Goal: Information Seeking & Learning: Learn about a topic

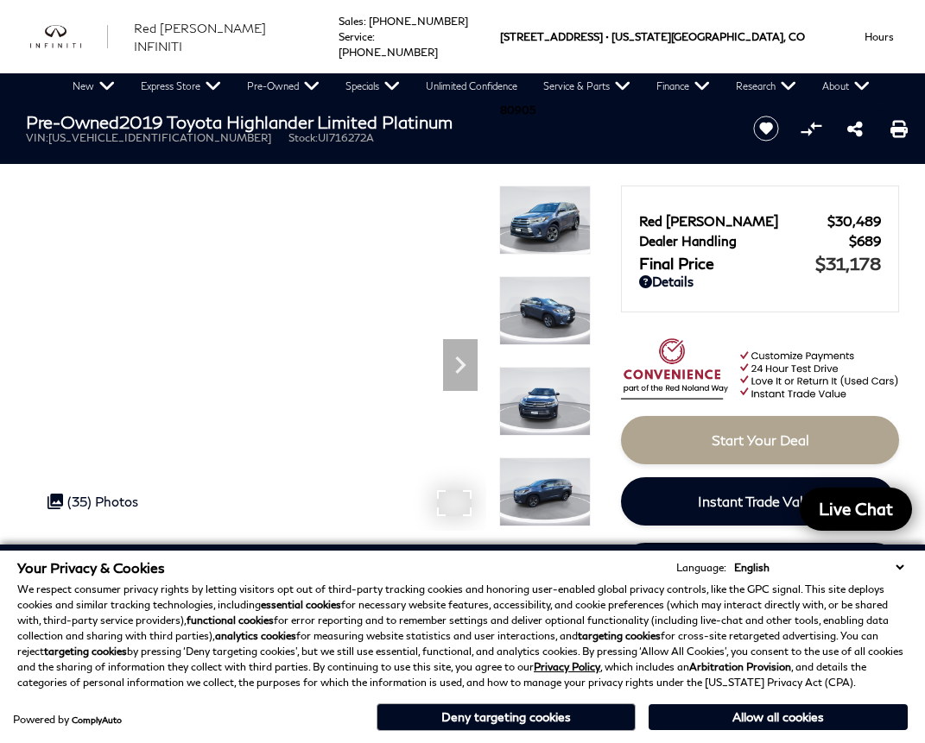
click at [128, 502] on div ".cls-1, .cls-3 { fill: #c50033; } .cls-1 { clip-rule: evenodd; } .cls-2 { clip-…" at bounding box center [93, 501] width 108 height 33
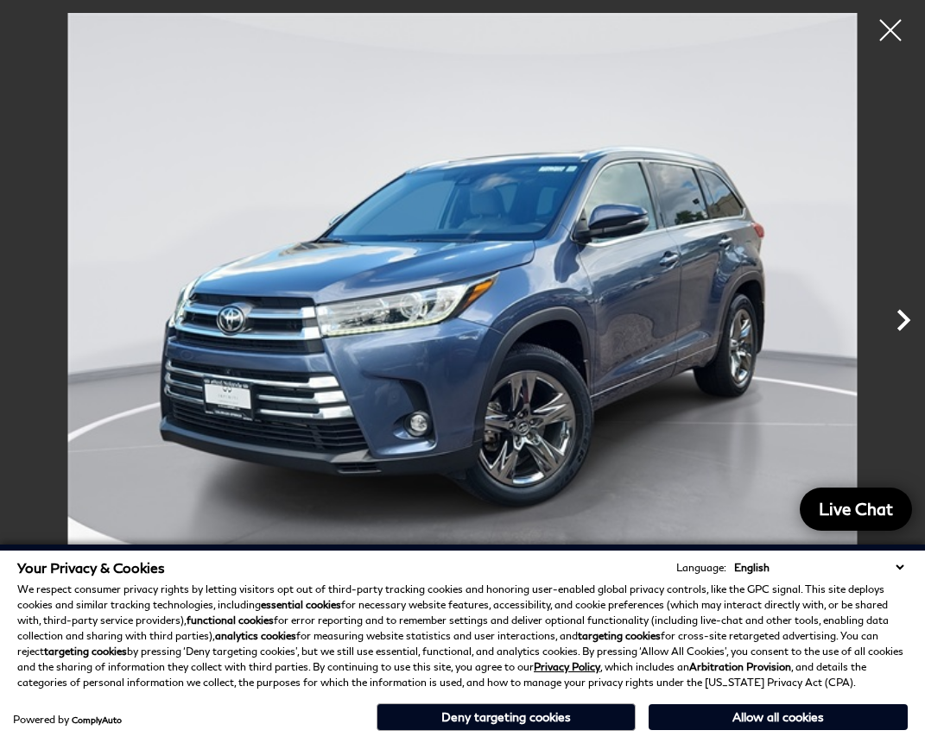
click at [906, 314] on icon "Next" at bounding box center [902, 320] width 43 height 43
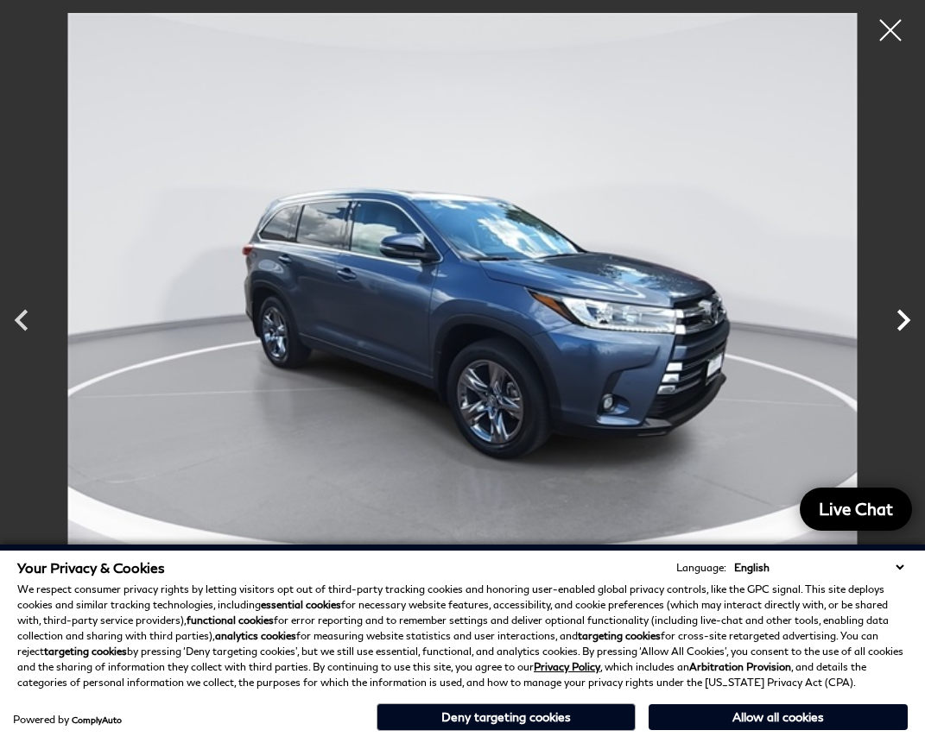
click at [906, 314] on icon "Next" at bounding box center [902, 320] width 43 height 43
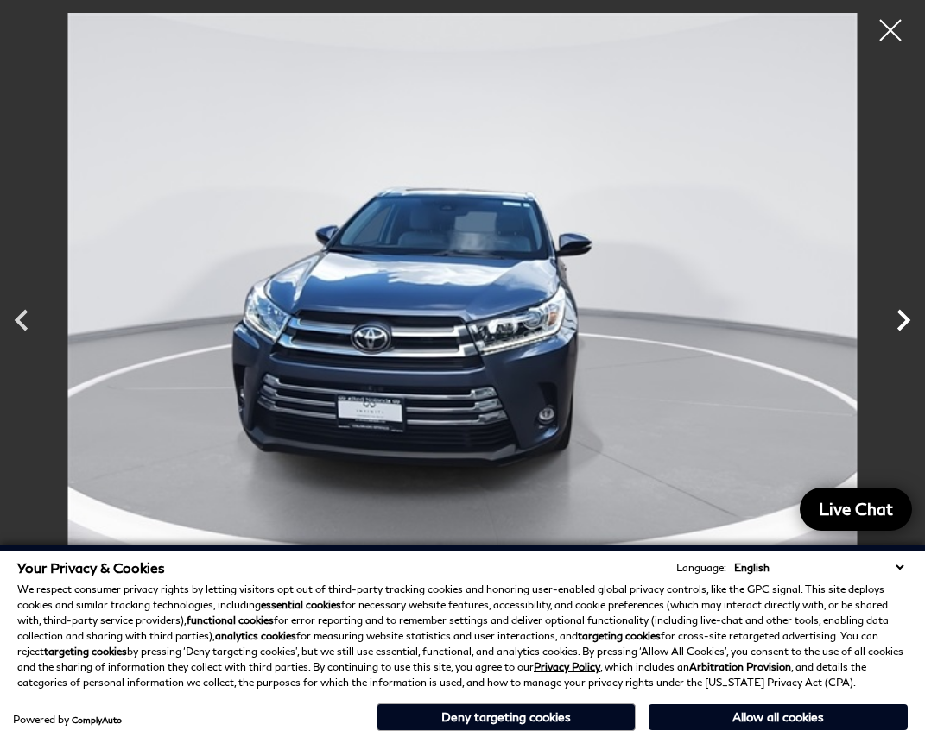
click at [906, 314] on icon "Next" at bounding box center [902, 320] width 43 height 43
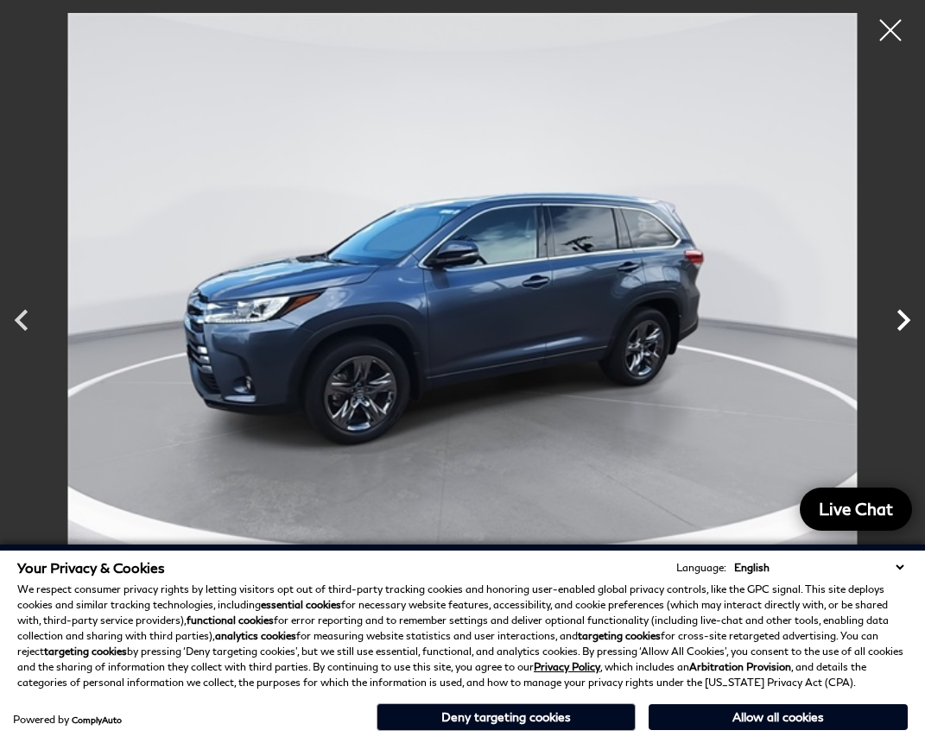
click at [906, 314] on icon "Next" at bounding box center [902, 320] width 43 height 43
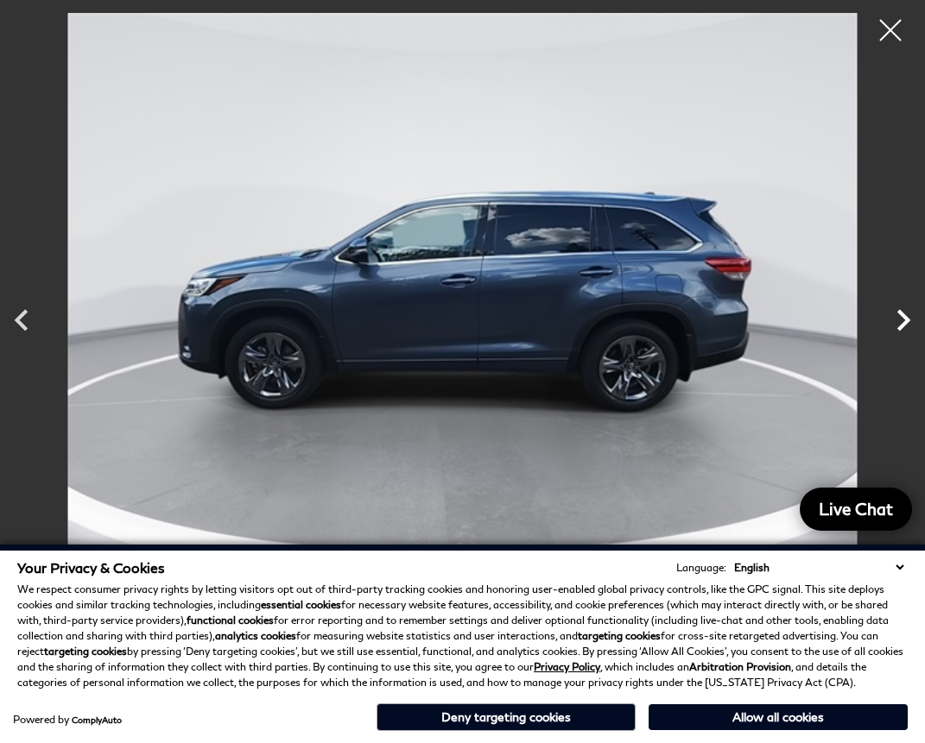
click at [906, 314] on icon "Next" at bounding box center [902, 320] width 43 height 43
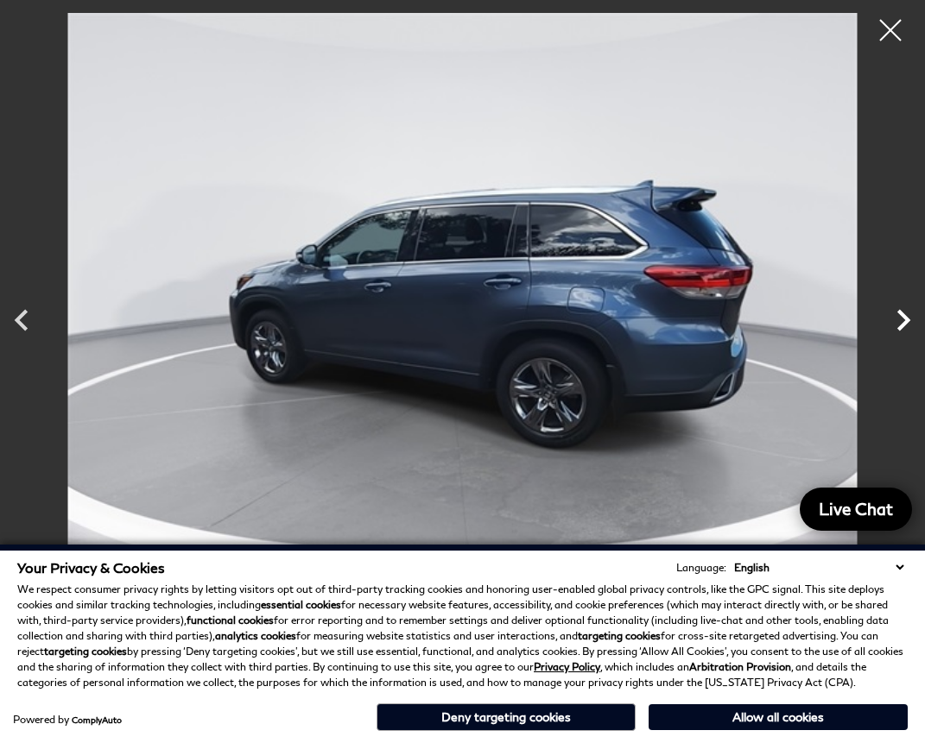
click at [906, 314] on icon "Next" at bounding box center [902, 320] width 43 height 43
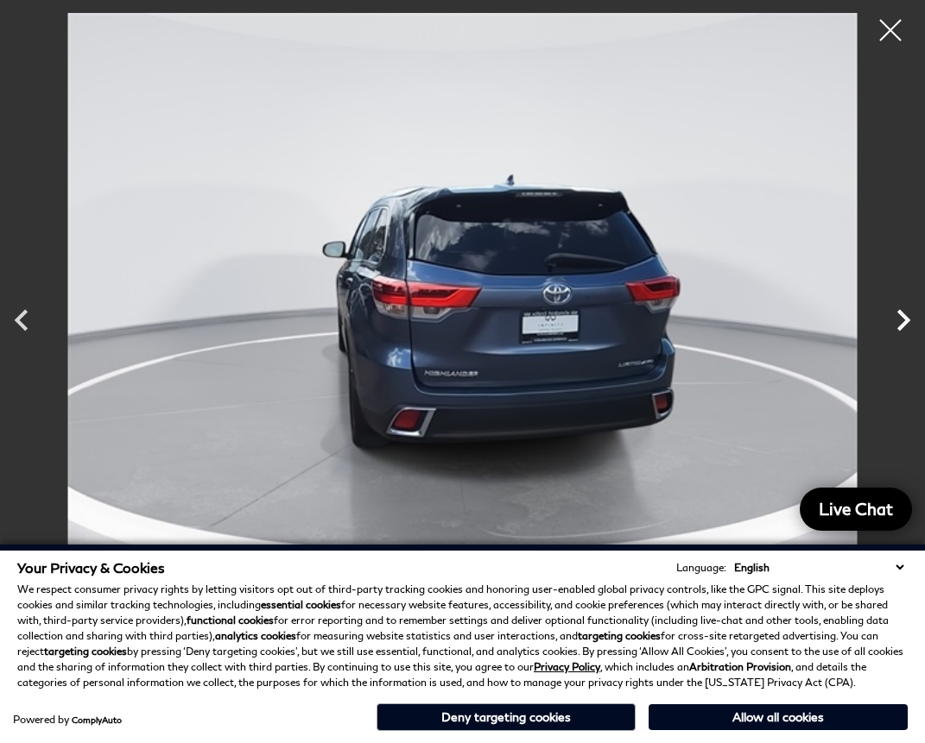
click at [906, 314] on icon "Next" at bounding box center [902, 320] width 43 height 43
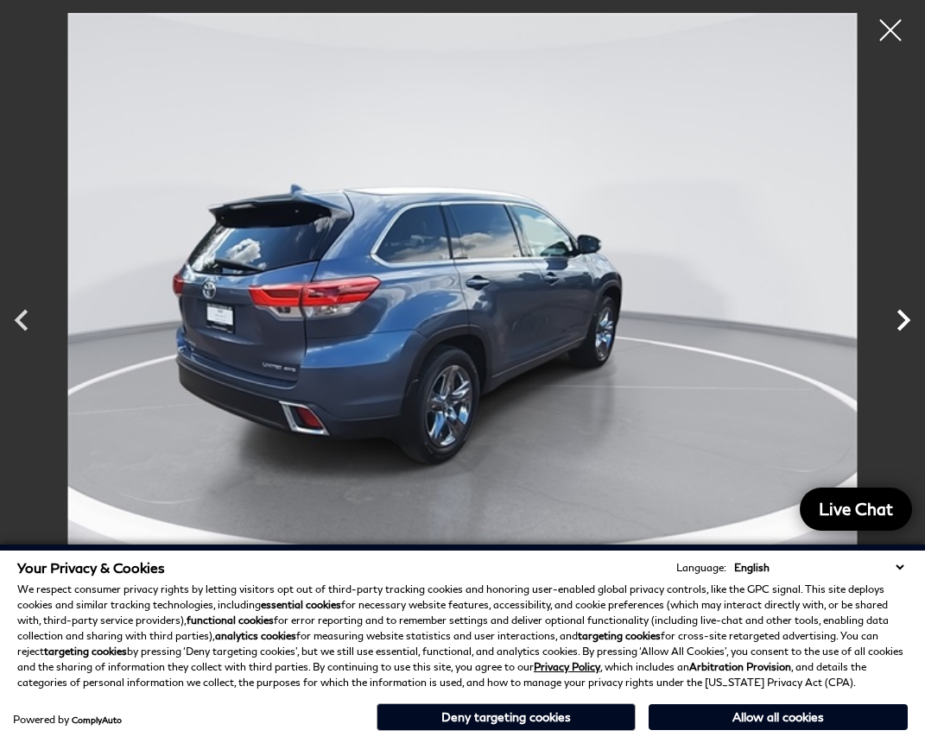
click at [906, 314] on icon "Next" at bounding box center [902, 320] width 43 height 43
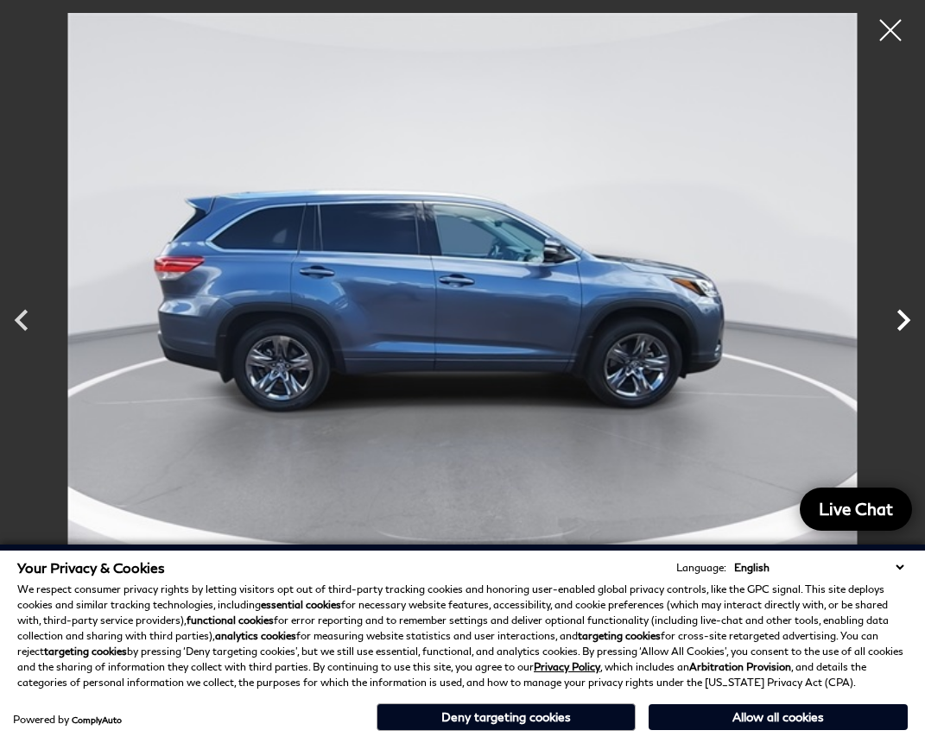
click at [906, 314] on icon "Next" at bounding box center [902, 320] width 43 height 43
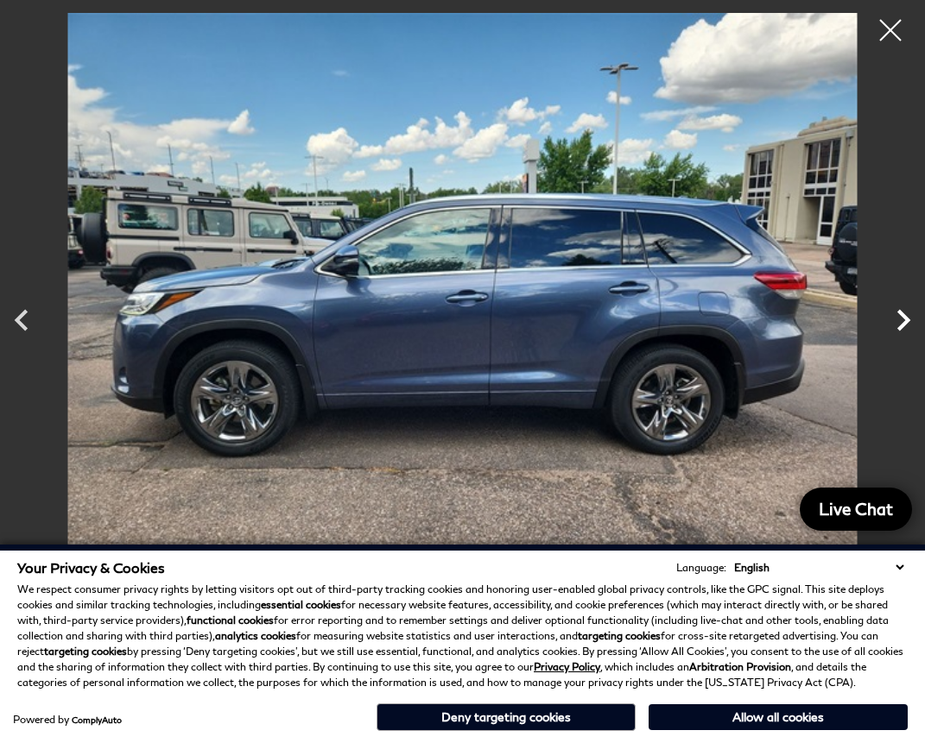
click at [906, 314] on icon "Next" at bounding box center [902, 320] width 43 height 43
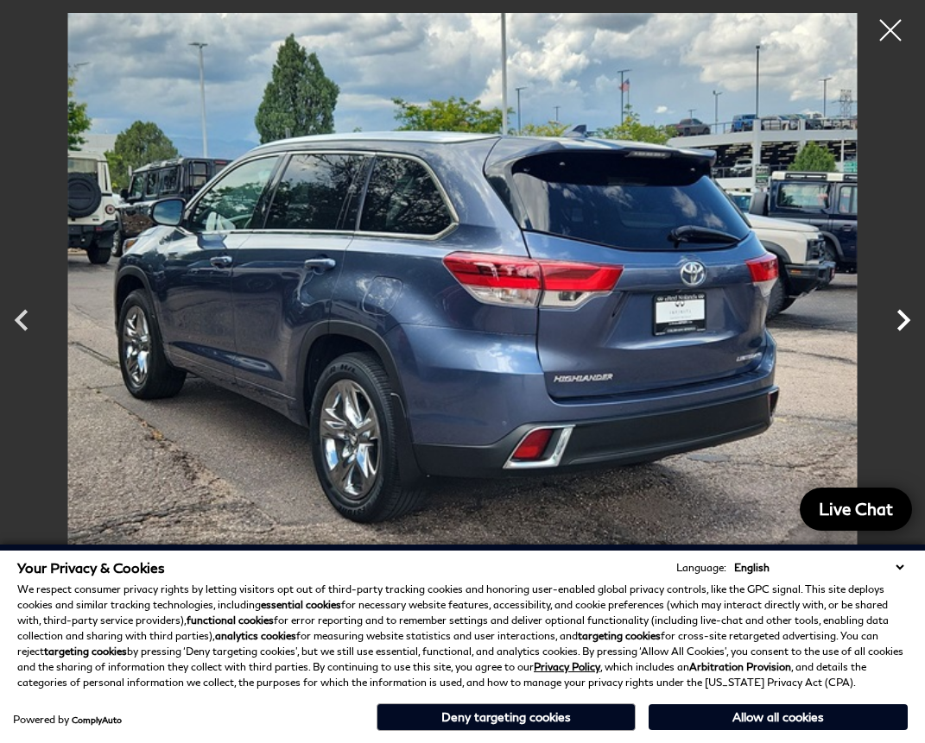
click at [906, 314] on icon "Next" at bounding box center [902, 320] width 43 height 43
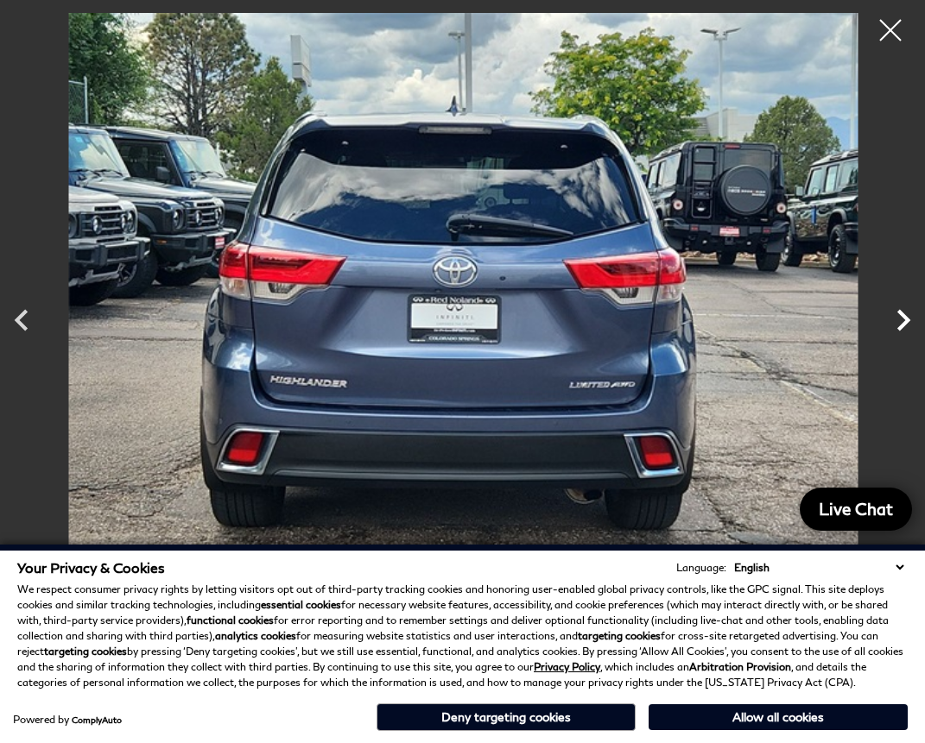
click at [906, 314] on icon "Next" at bounding box center [902, 320] width 43 height 43
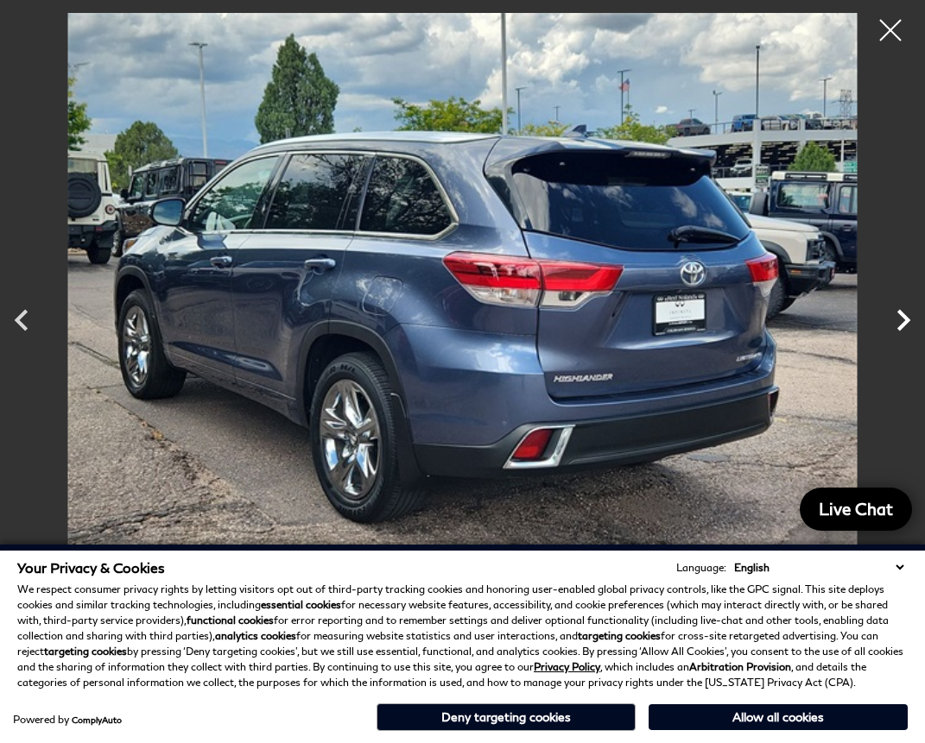
click at [906, 315] on icon "Next" at bounding box center [902, 320] width 43 height 43
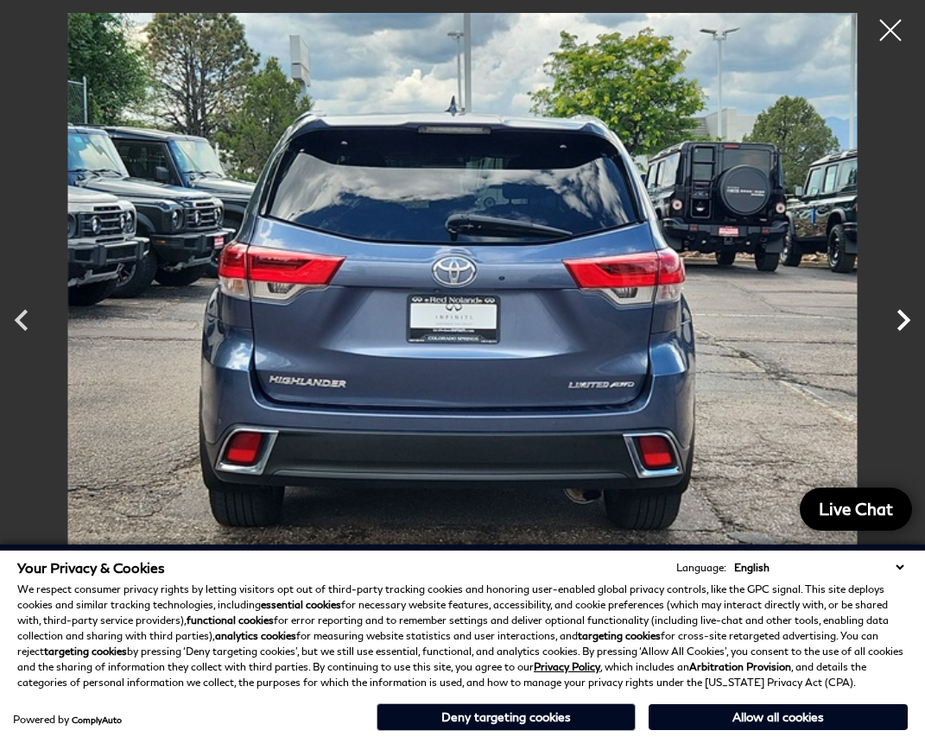
click at [906, 315] on icon "Next" at bounding box center [902, 320] width 43 height 43
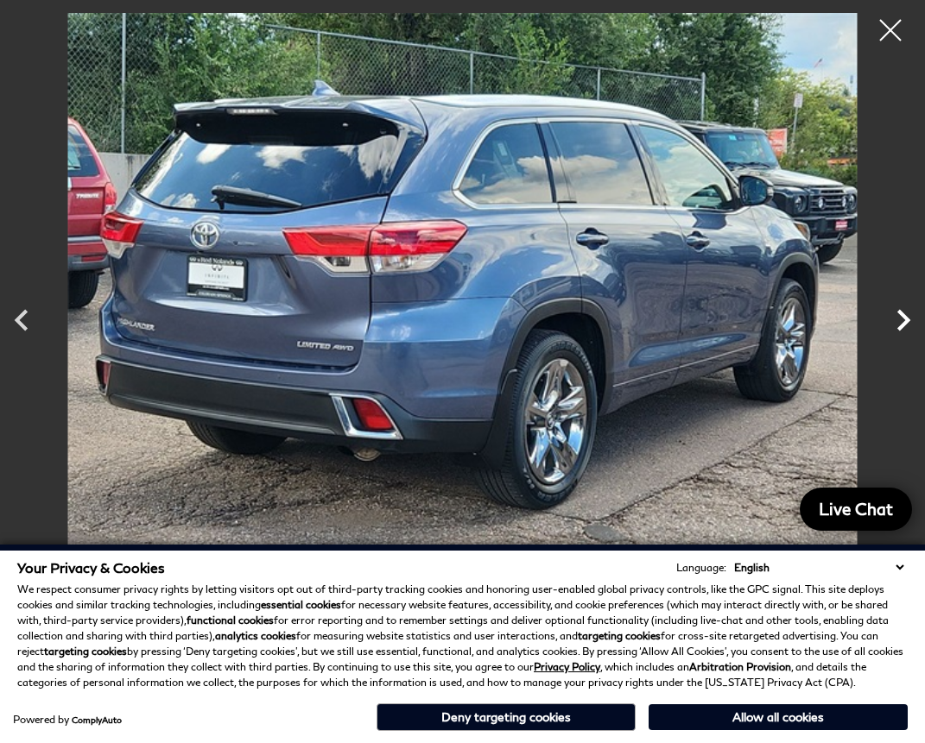
click at [906, 315] on icon "Next" at bounding box center [902, 320] width 43 height 43
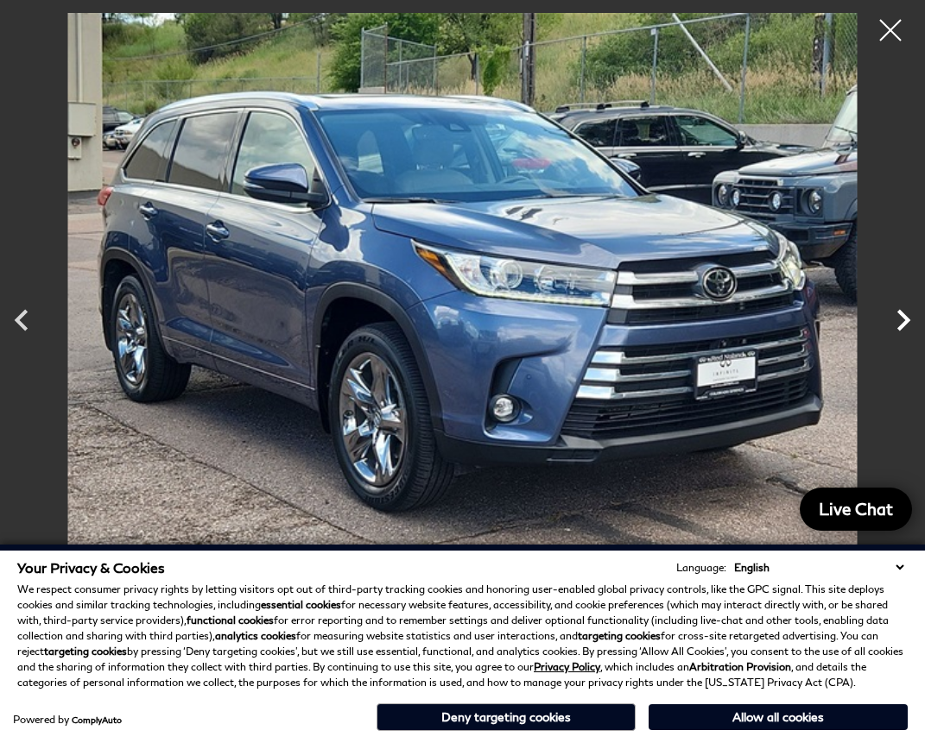
click at [906, 315] on icon "Next" at bounding box center [902, 320] width 43 height 43
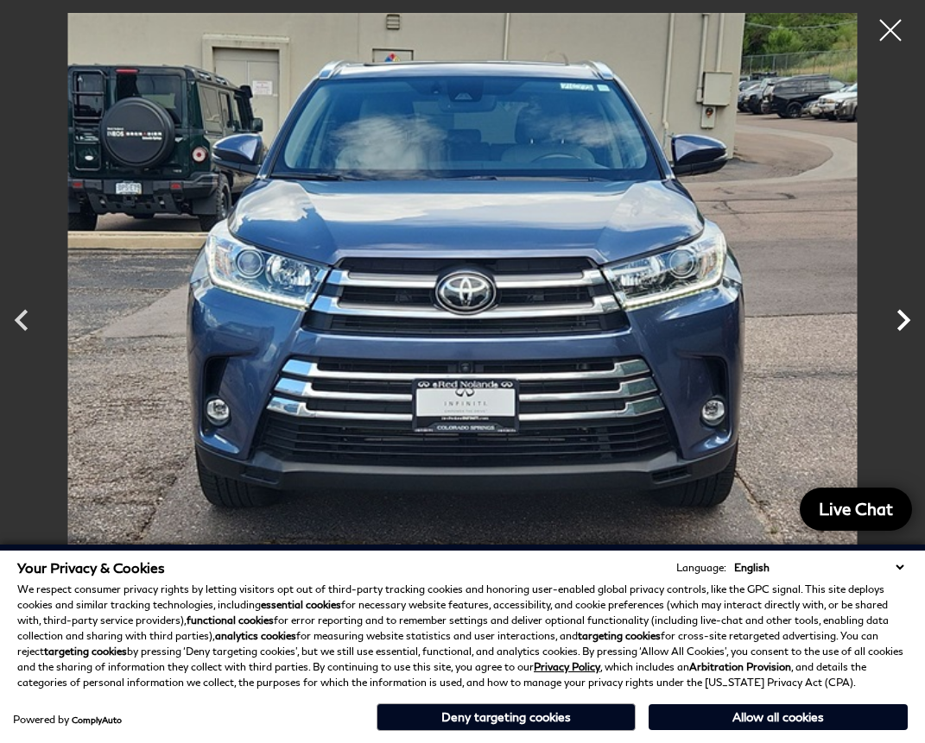
click at [906, 315] on icon "Next" at bounding box center [902, 320] width 43 height 43
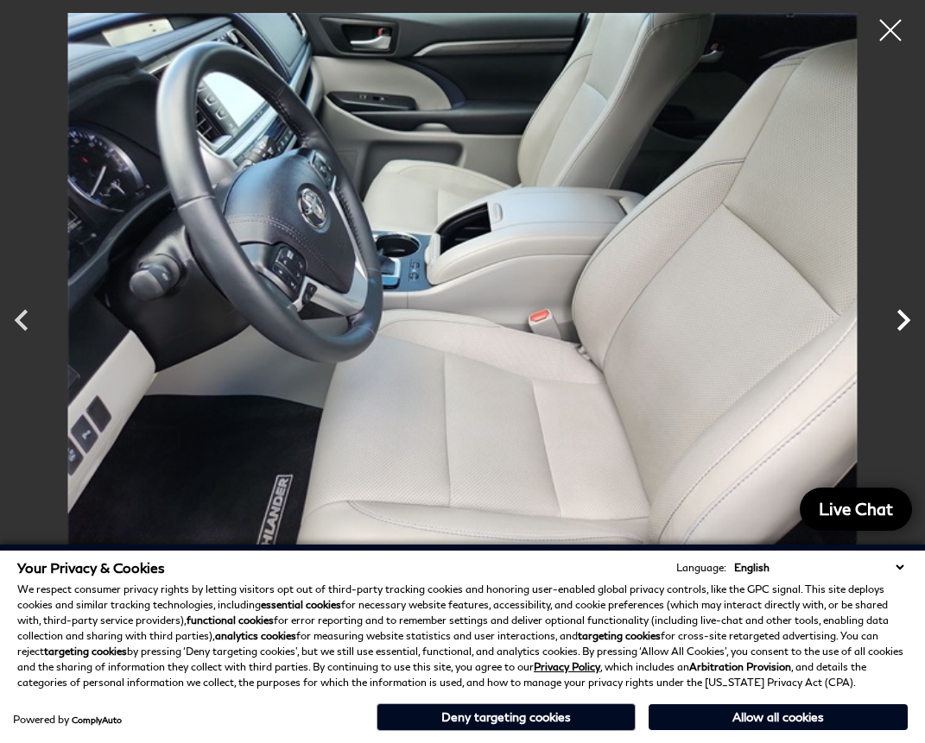
click at [906, 315] on icon "Next" at bounding box center [902, 320] width 43 height 43
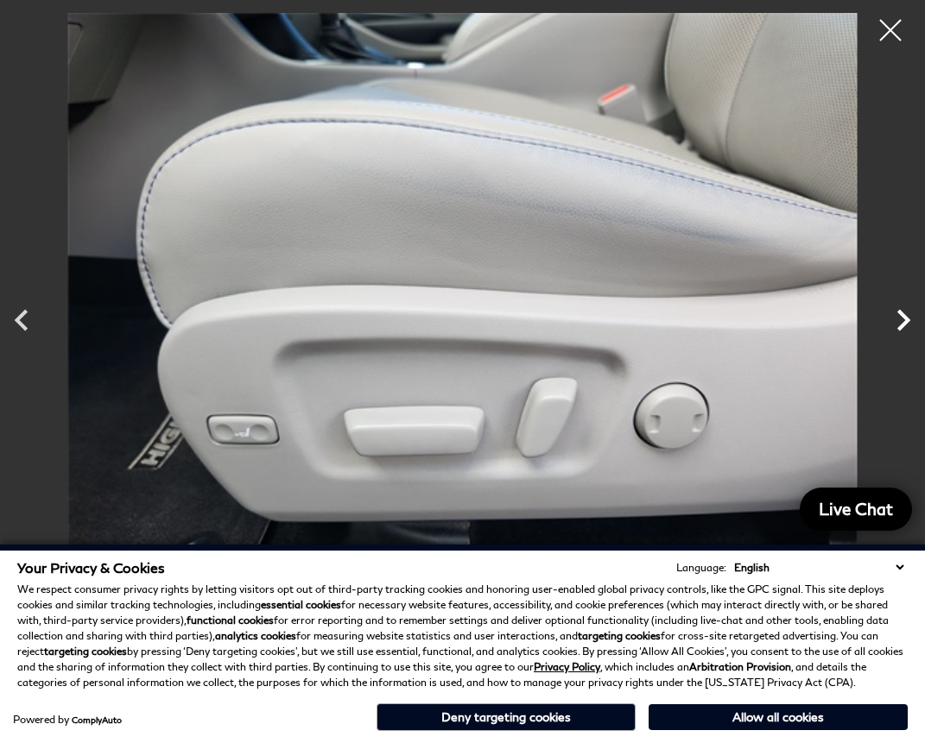
click at [906, 315] on icon "Next" at bounding box center [902, 320] width 43 height 43
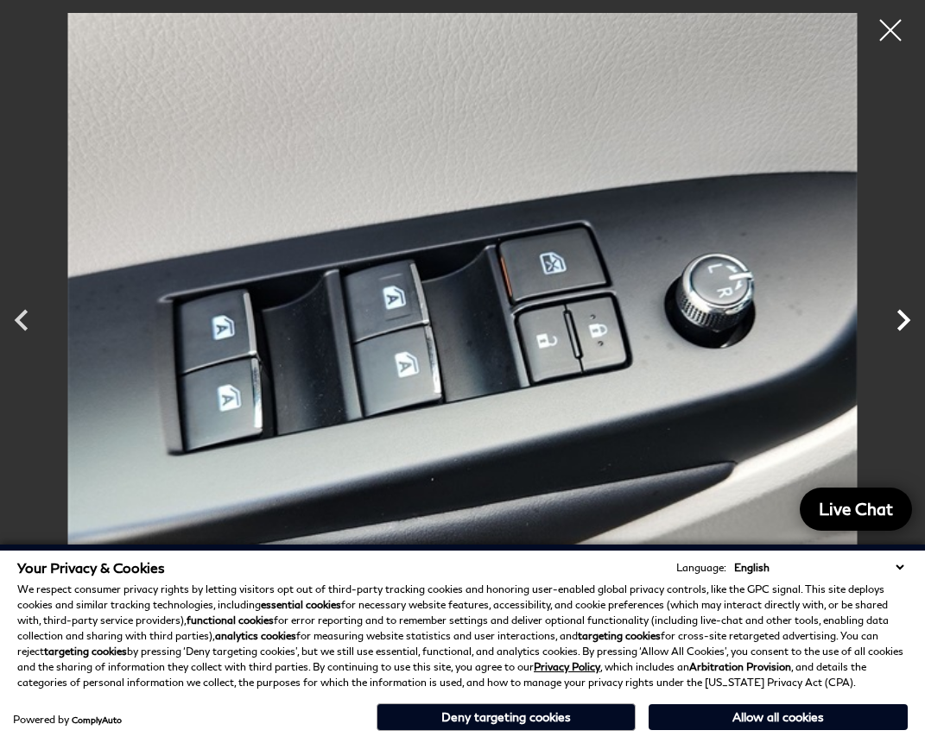
click at [906, 315] on icon "Next" at bounding box center [902, 320] width 43 height 43
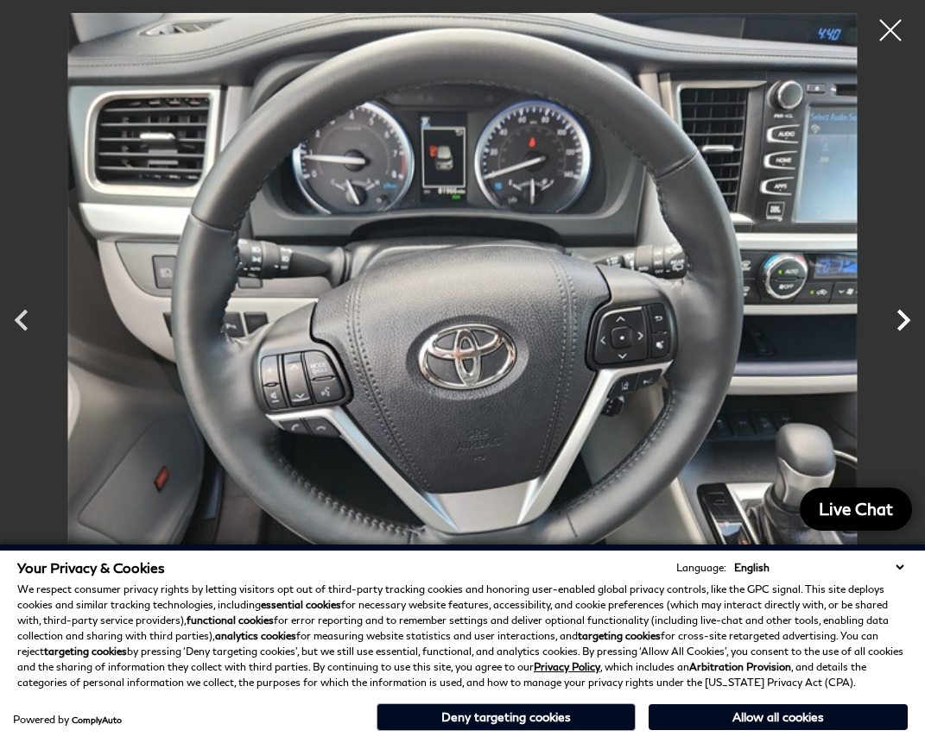
click at [905, 307] on icon "Next" at bounding box center [902, 320] width 43 height 43
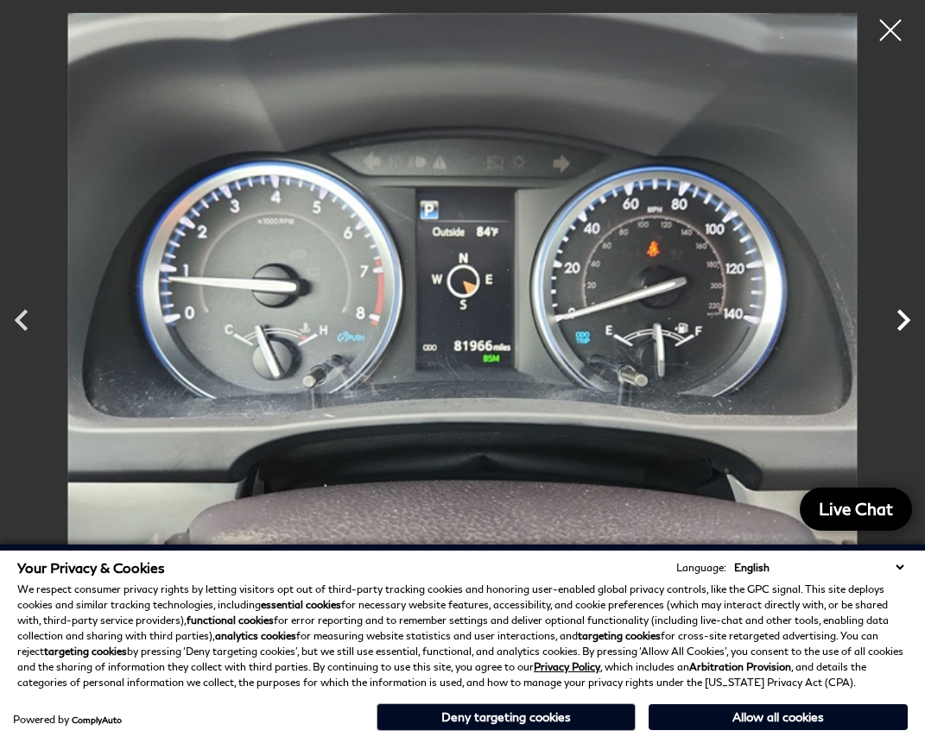
click at [905, 307] on icon "Next" at bounding box center [902, 320] width 43 height 43
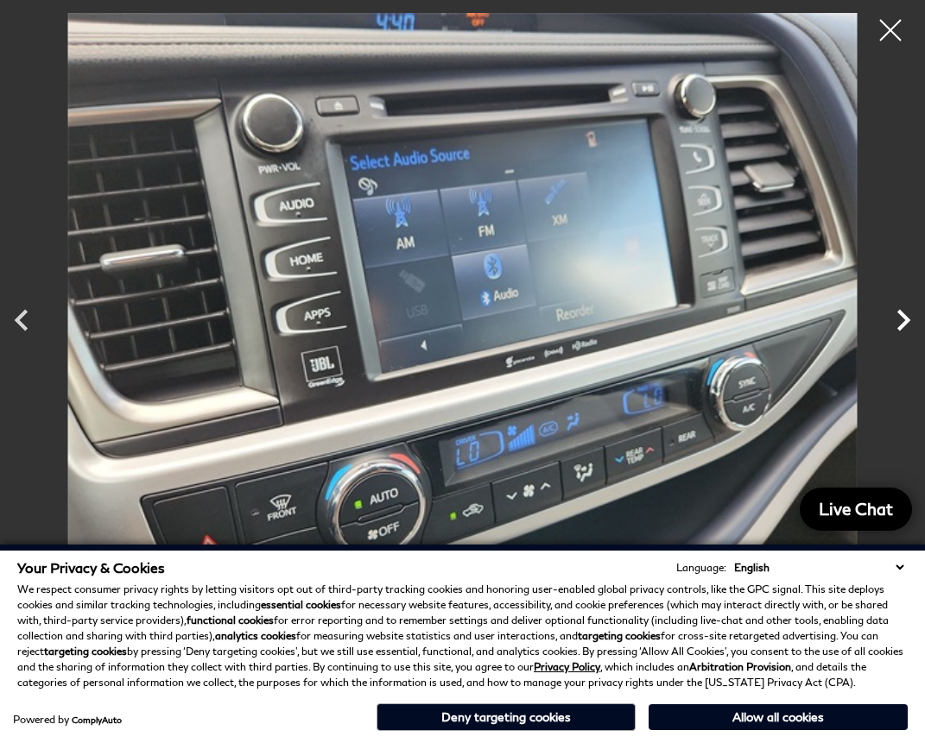
click at [904, 306] on icon "Next" at bounding box center [902, 320] width 43 height 43
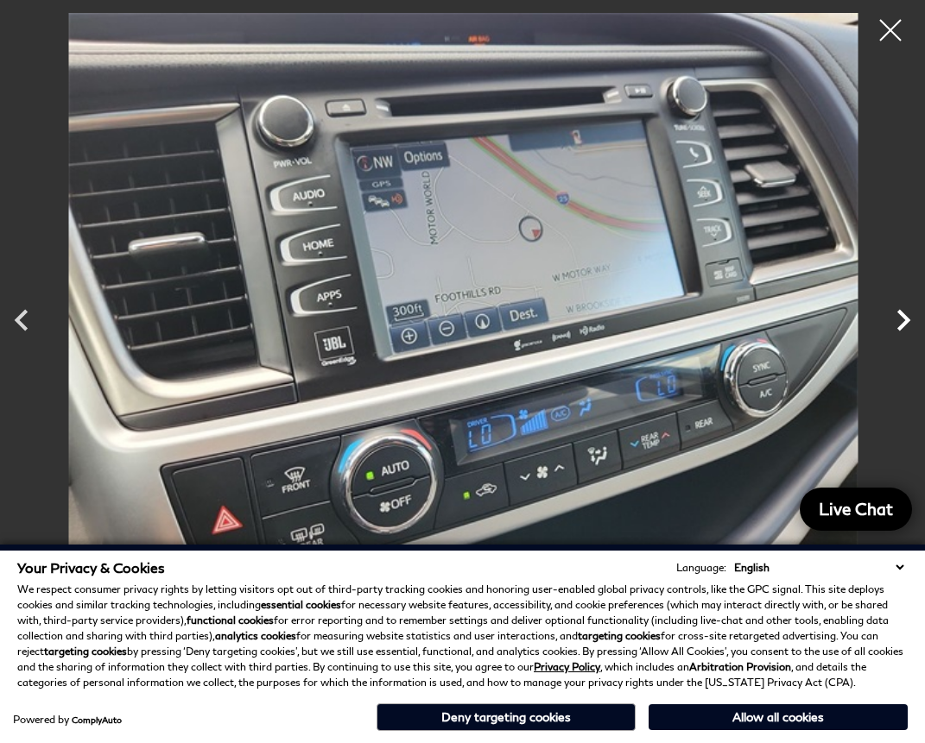
click at [904, 306] on icon "Next" at bounding box center [902, 320] width 43 height 43
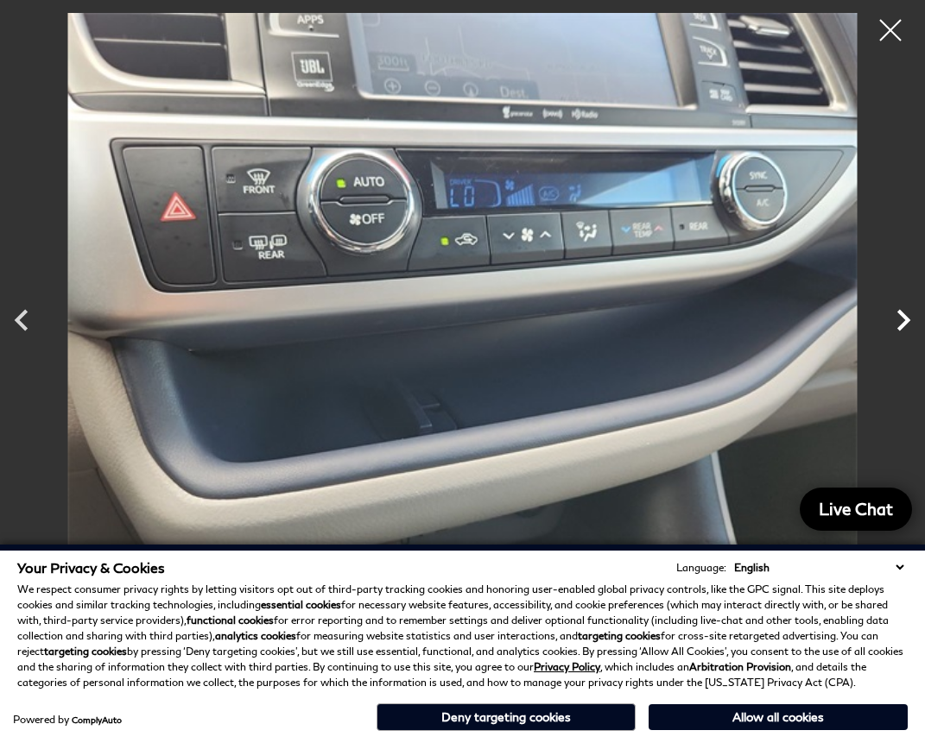
click at [904, 306] on icon "Next" at bounding box center [902, 320] width 43 height 43
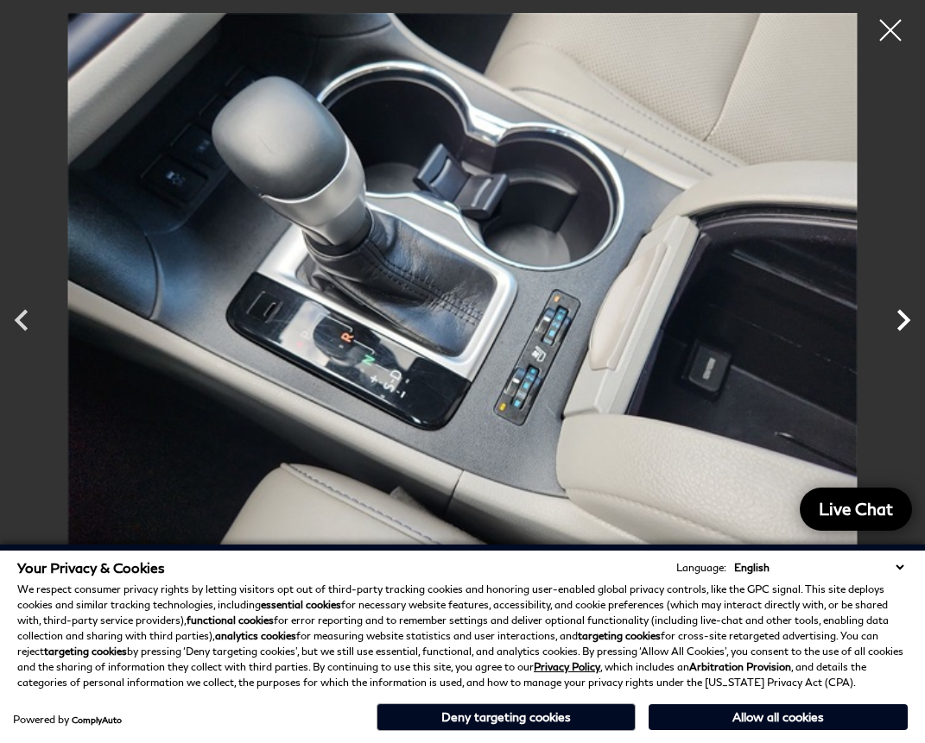
click at [909, 302] on icon "Next" at bounding box center [902, 320] width 43 height 43
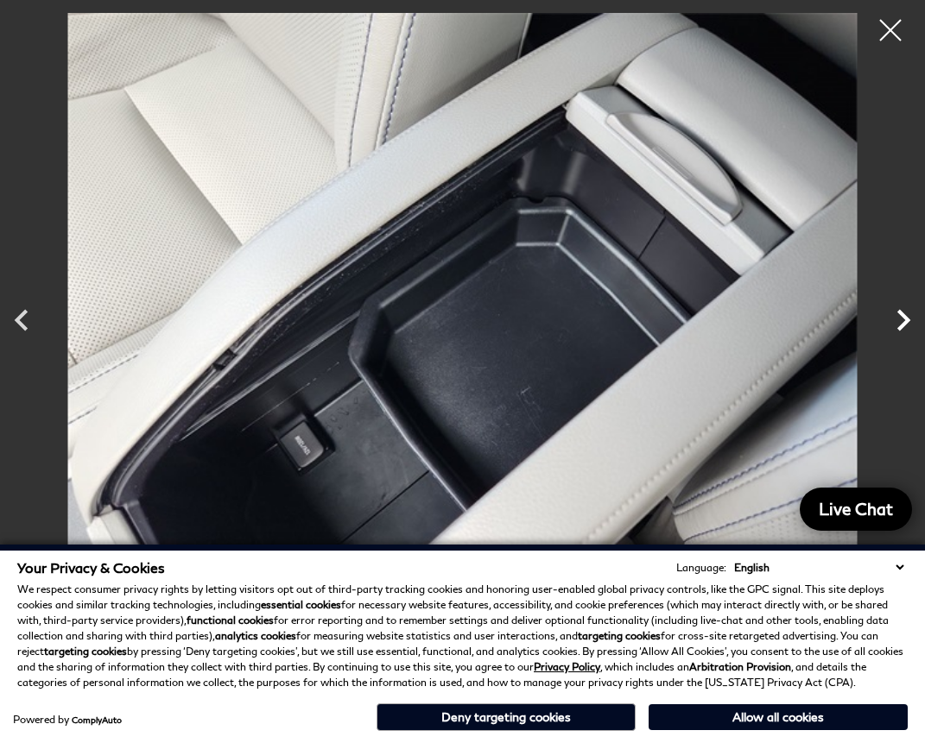
click at [909, 302] on icon "Next" at bounding box center [902, 320] width 43 height 43
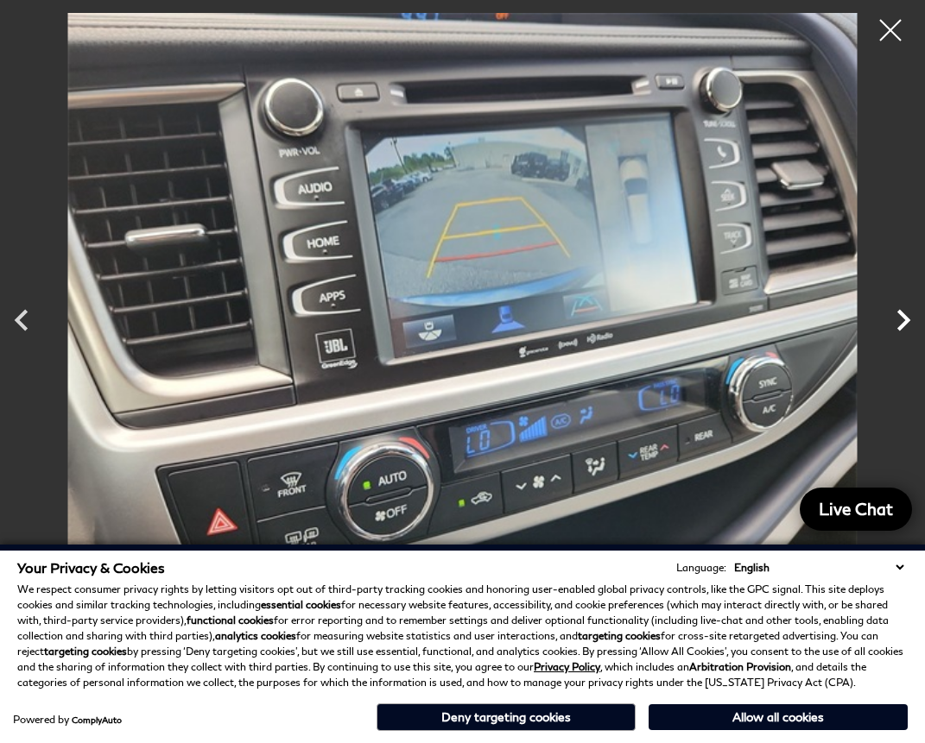
click at [909, 302] on icon "Next" at bounding box center [902, 320] width 43 height 43
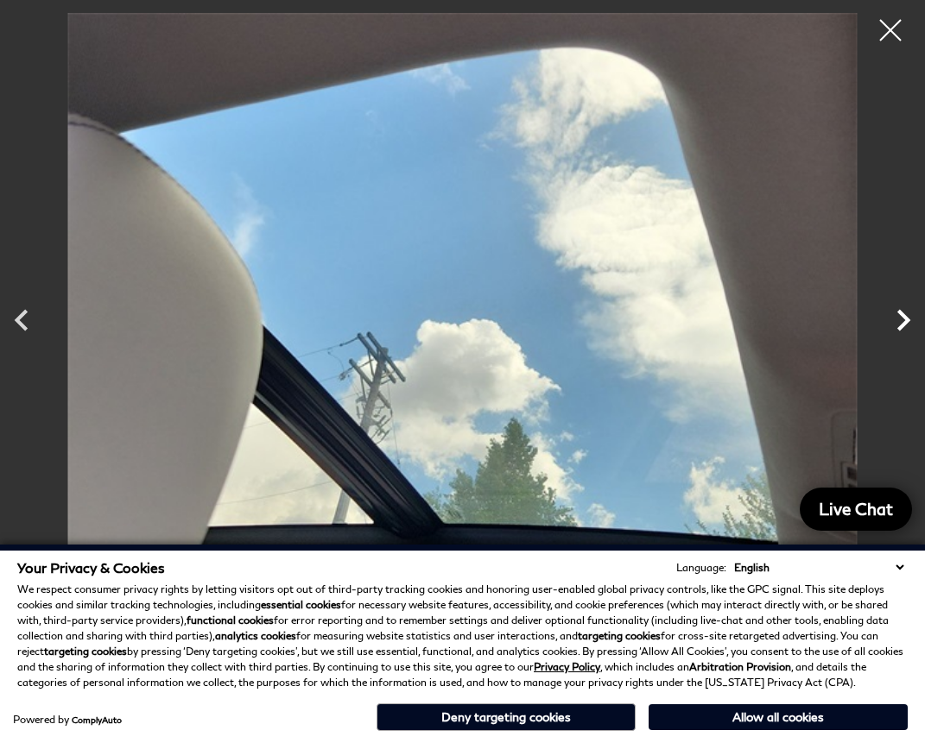
click at [909, 298] on div "Next" at bounding box center [902, 320] width 43 height 60
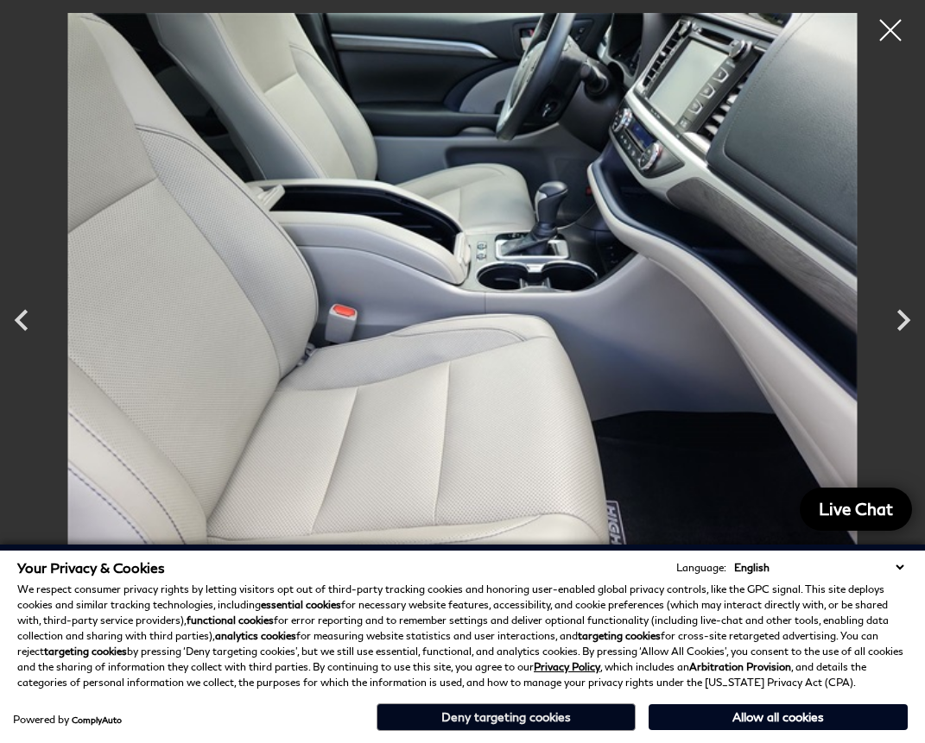
click at [504, 721] on button "Deny targeting cookies" at bounding box center [505, 718] width 259 height 28
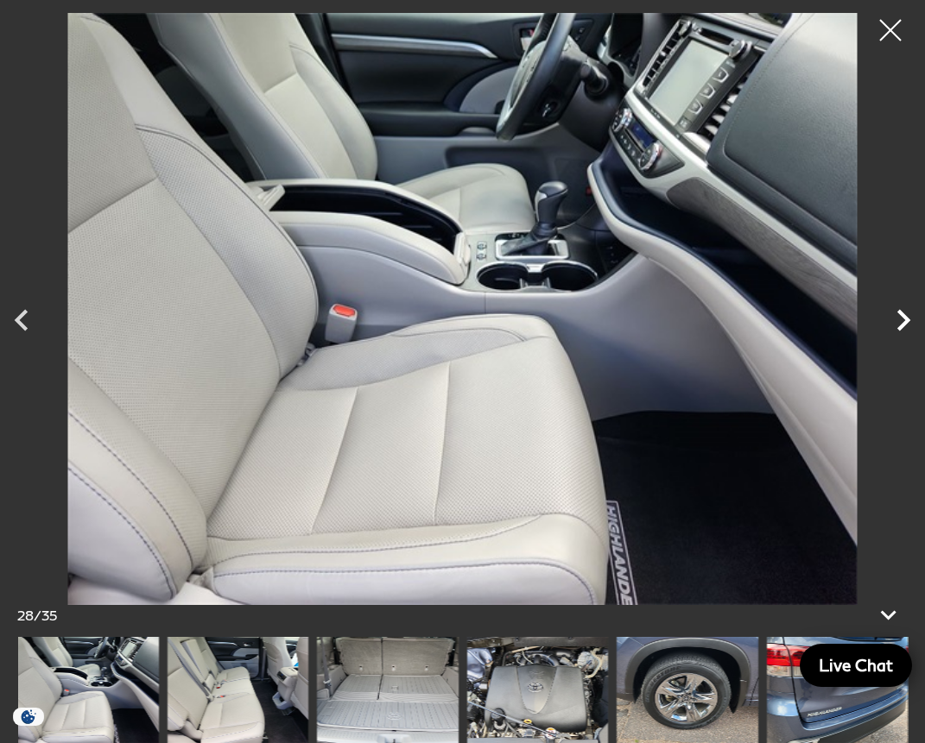
click at [901, 314] on icon "Next" at bounding box center [903, 321] width 13 height 22
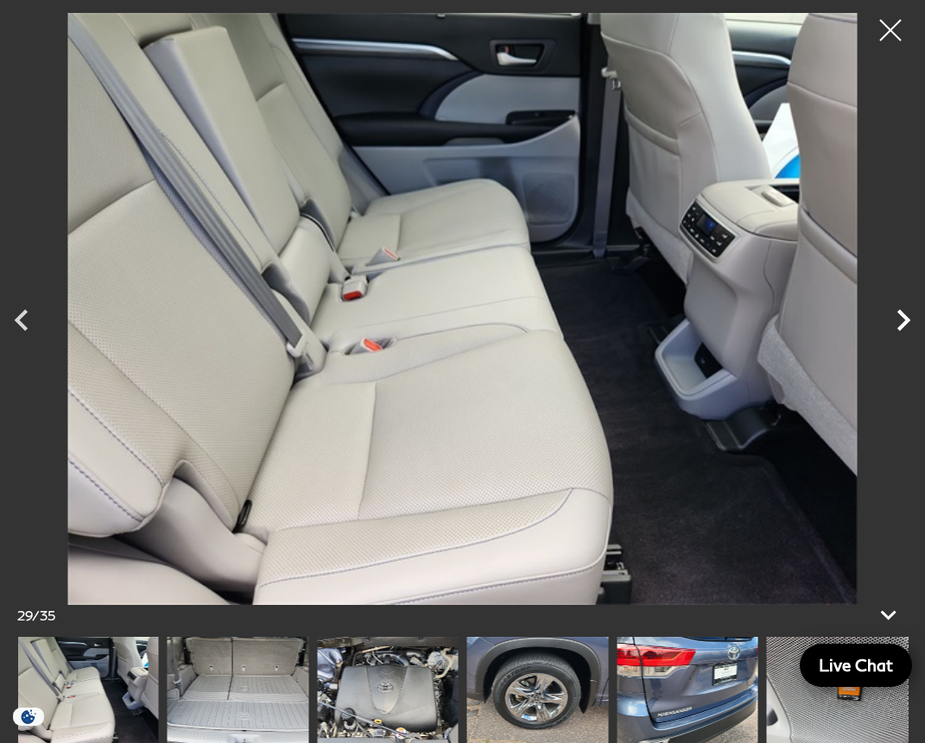
click at [901, 314] on icon "Next" at bounding box center [903, 321] width 13 height 22
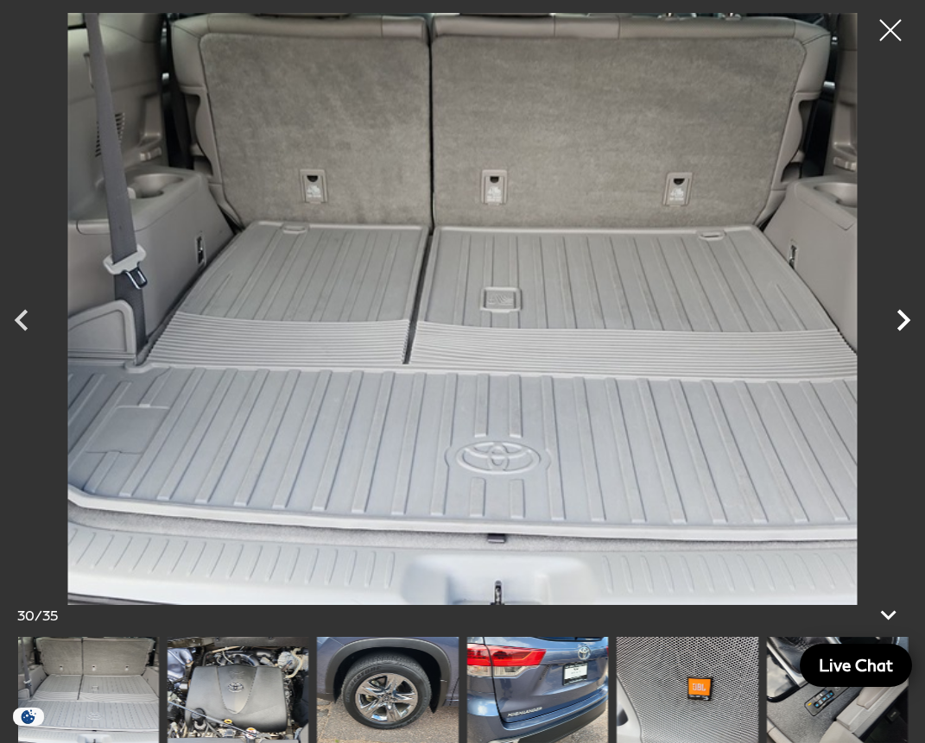
click at [901, 314] on icon "Next" at bounding box center [903, 321] width 13 height 22
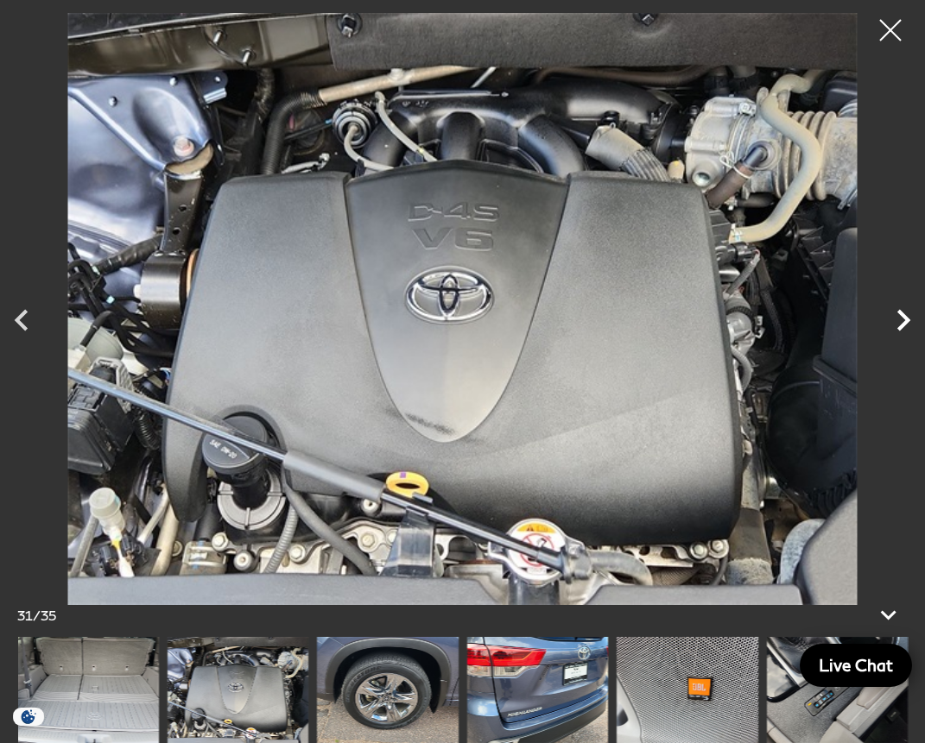
click at [900, 315] on icon "Next" at bounding box center [903, 321] width 13 height 22
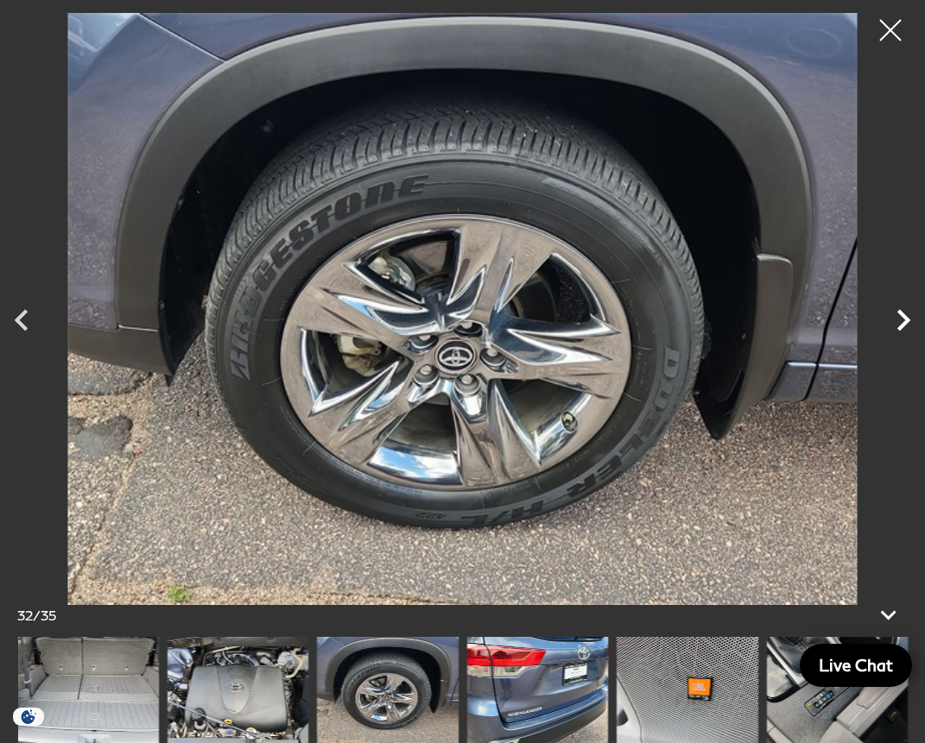
click at [900, 318] on icon "Next" at bounding box center [902, 320] width 43 height 43
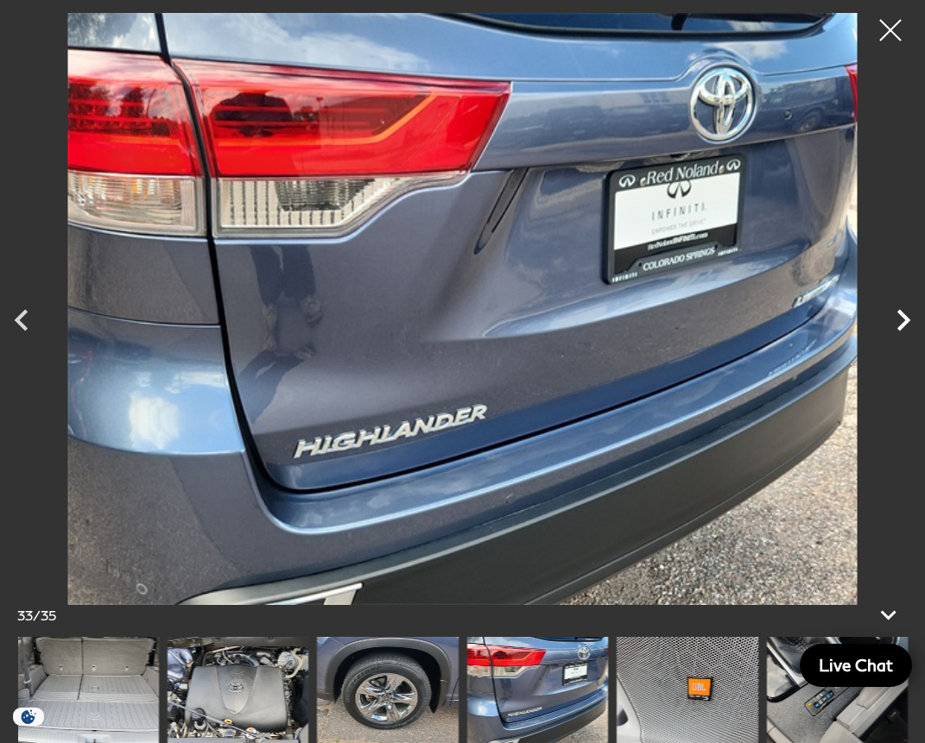
click at [900, 318] on icon "Next" at bounding box center [902, 320] width 43 height 43
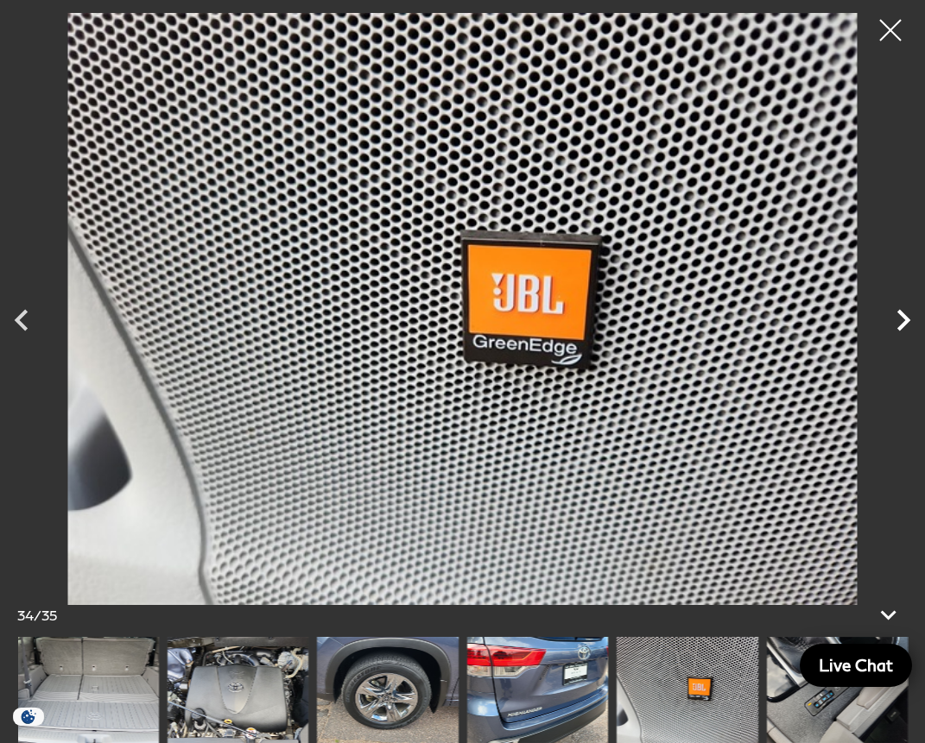
click at [900, 319] on icon "Next" at bounding box center [902, 320] width 43 height 43
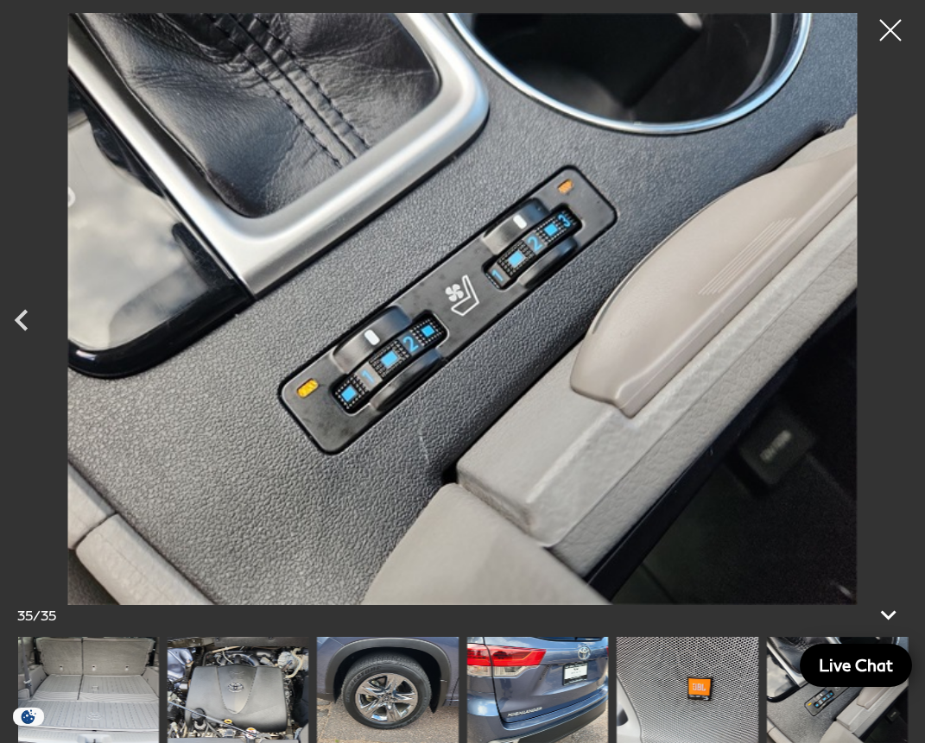
click at [900, 320] on div at bounding box center [462, 309] width 925 height 592
click at [24, 327] on icon "Previous" at bounding box center [21, 321] width 13 height 22
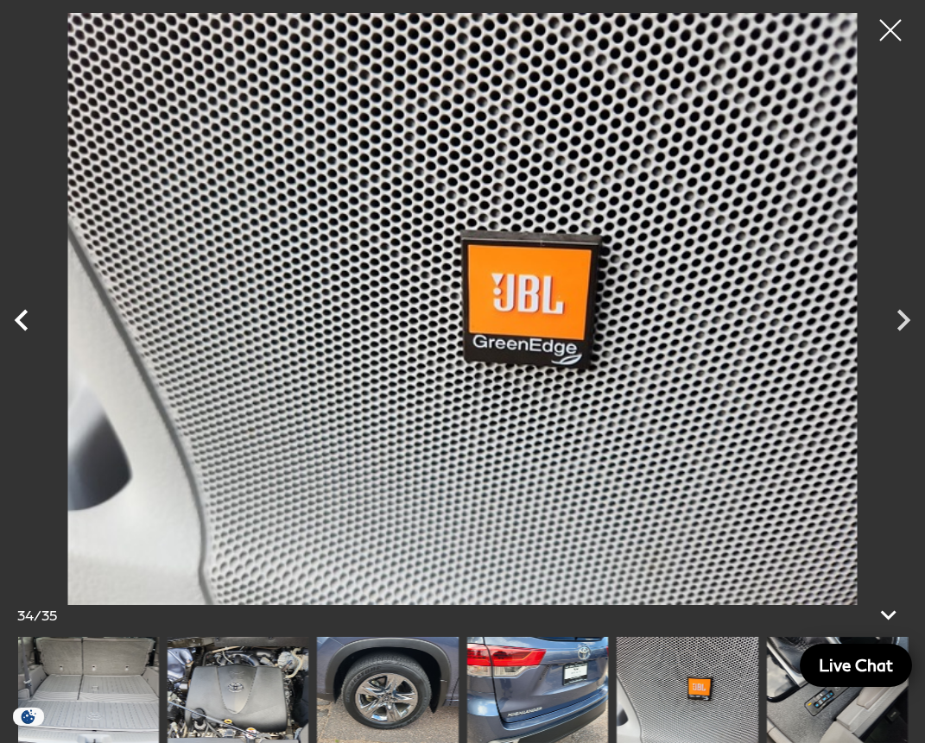
click at [24, 327] on icon "Previous" at bounding box center [21, 321] width 13 height 22
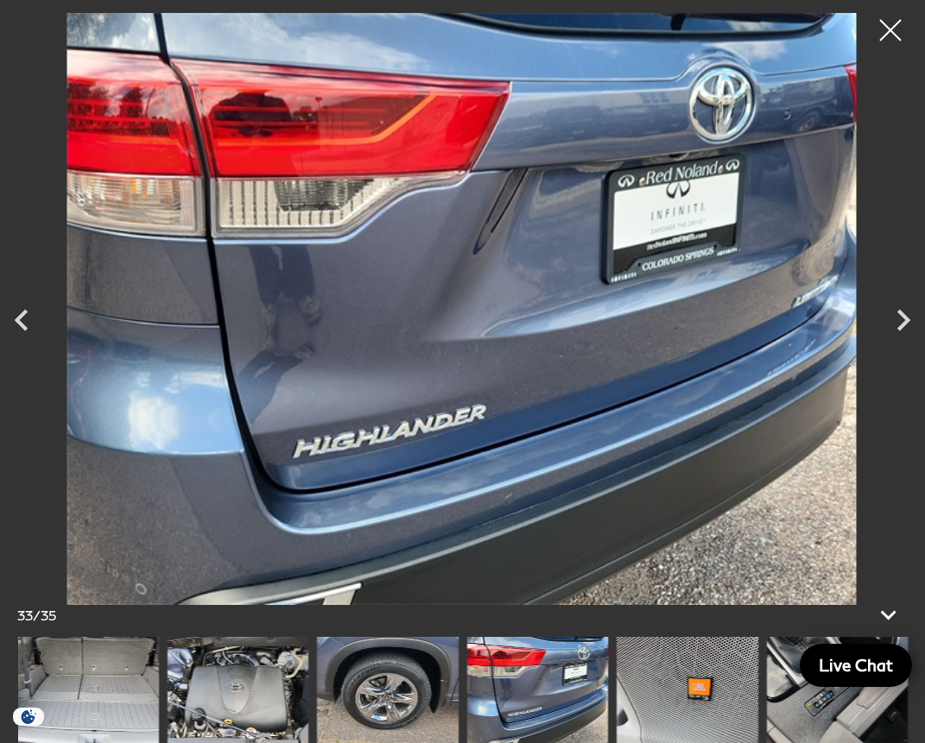
click at [817, 121] on img at bounding box center [461, 309] width 838 height 592
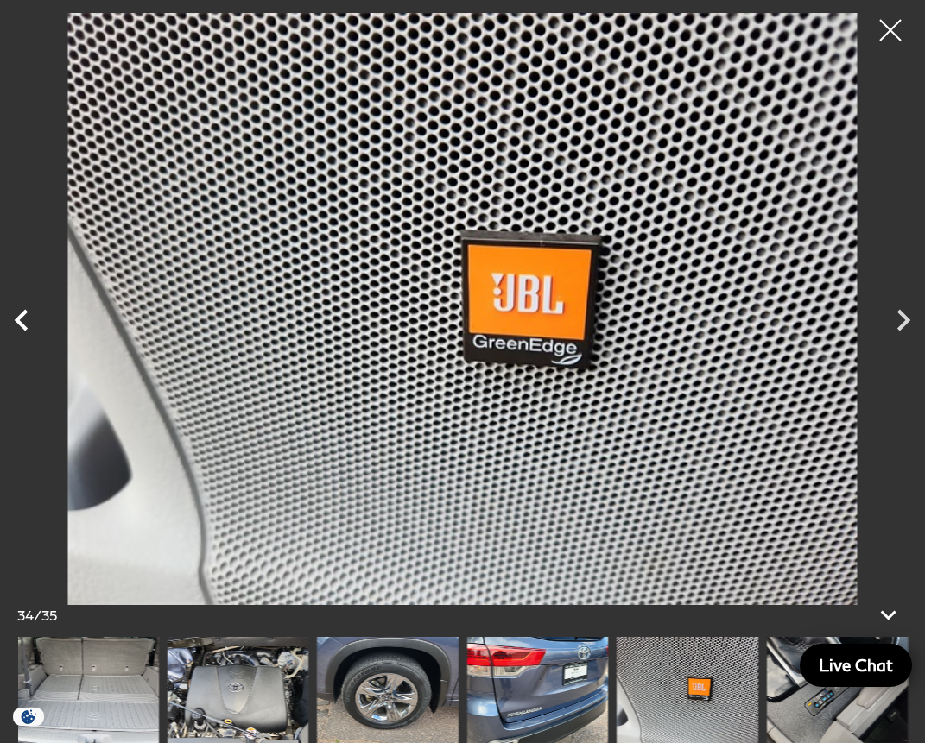
click at [23, 314] on icon "Previous" at bounding box center [21, 321] width 13 height 22
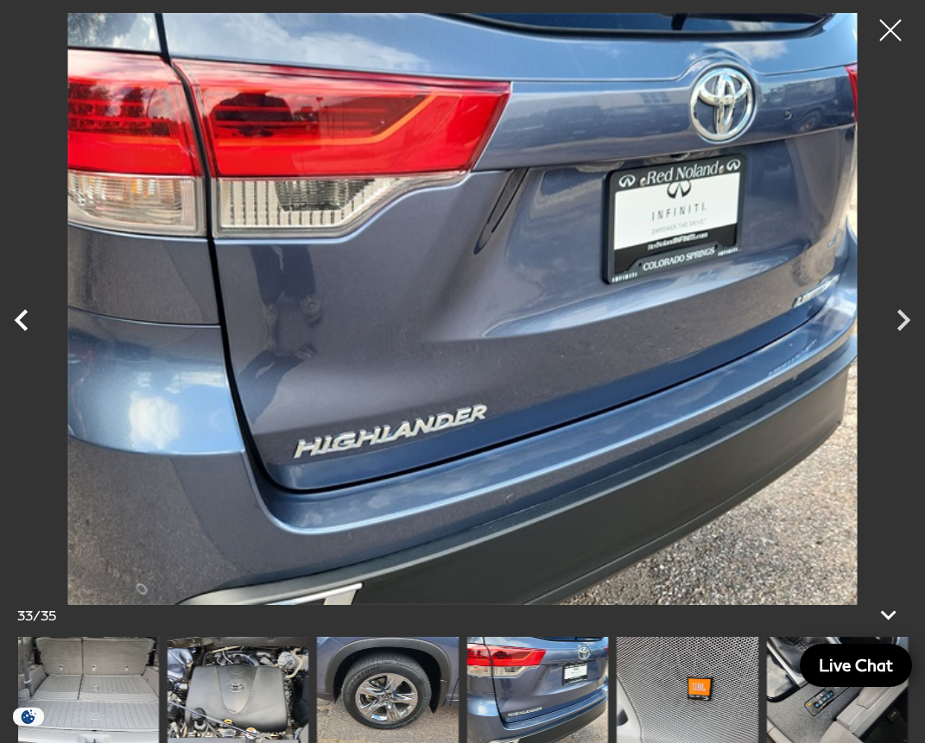
click at [25, 319] on icon "Previous" at bounding box center [21, 320] width 43 height 43
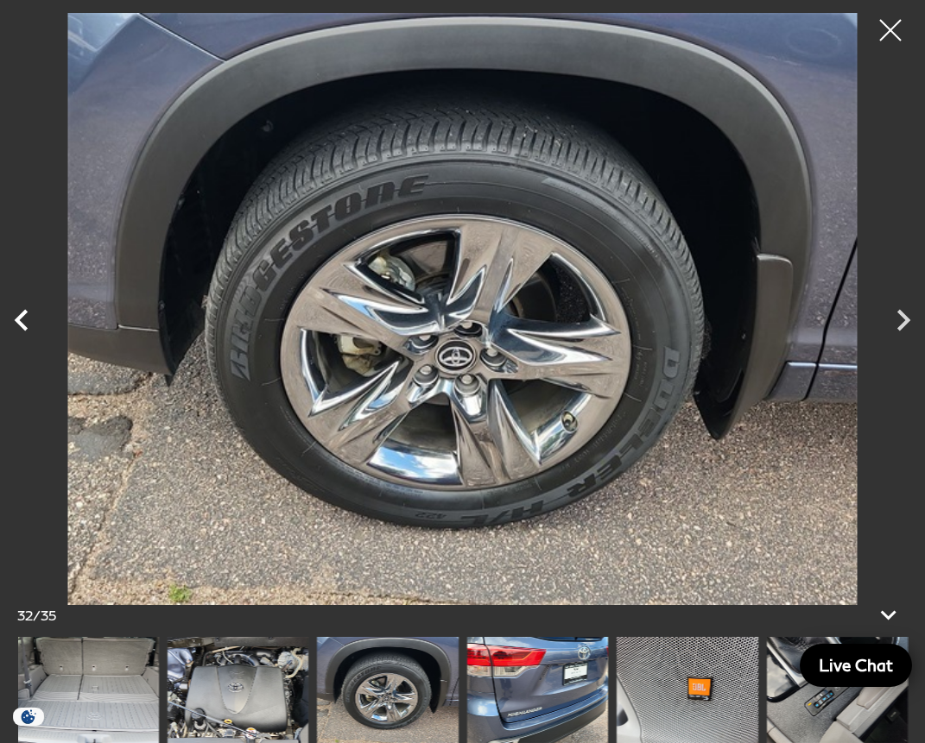
click at [25, 319] on icon "Previous" at bounding box center [21, 320] width 43 height 43
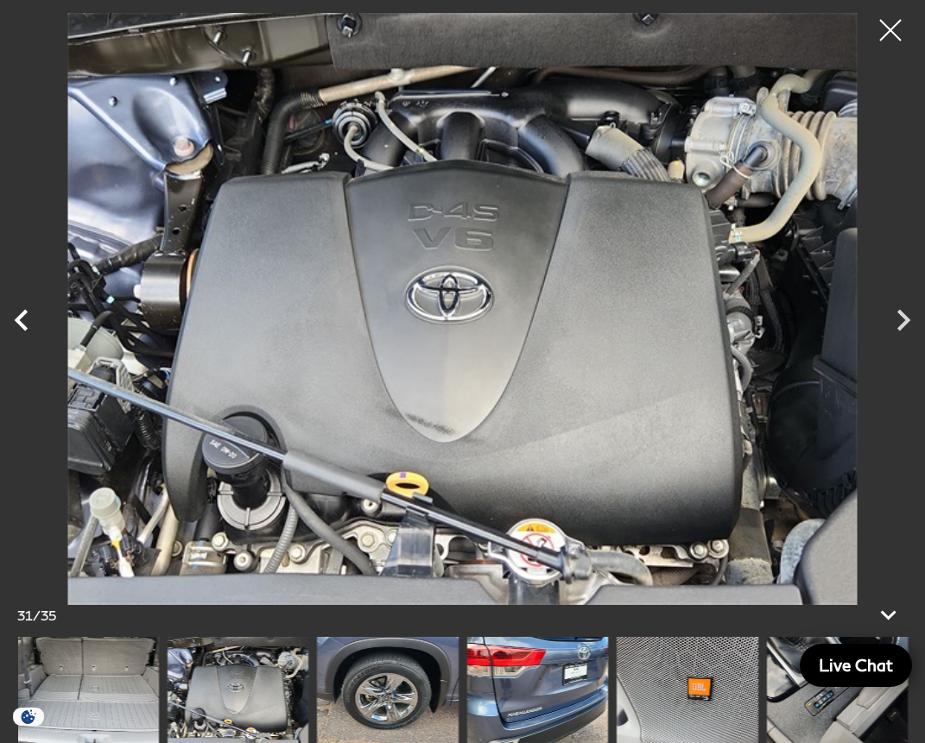
click at [25, 319] on icon "Previous" at bounding box center [21, 320] width 43 height 43
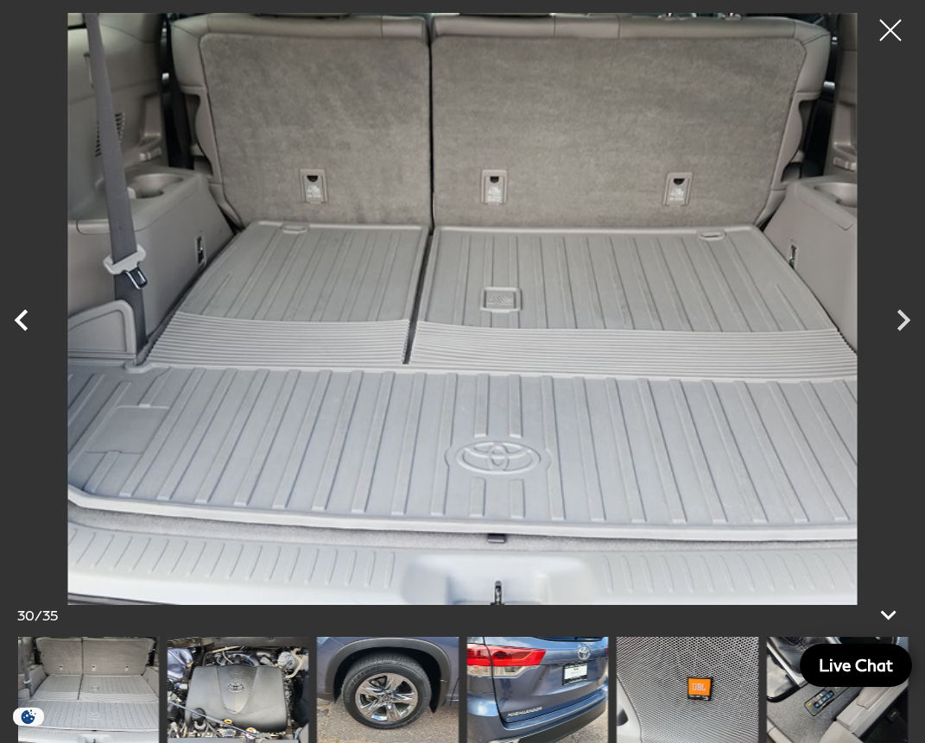
click at [25, 319] on icon "Previous" at bounding box center [21, 320] width 43 height 43
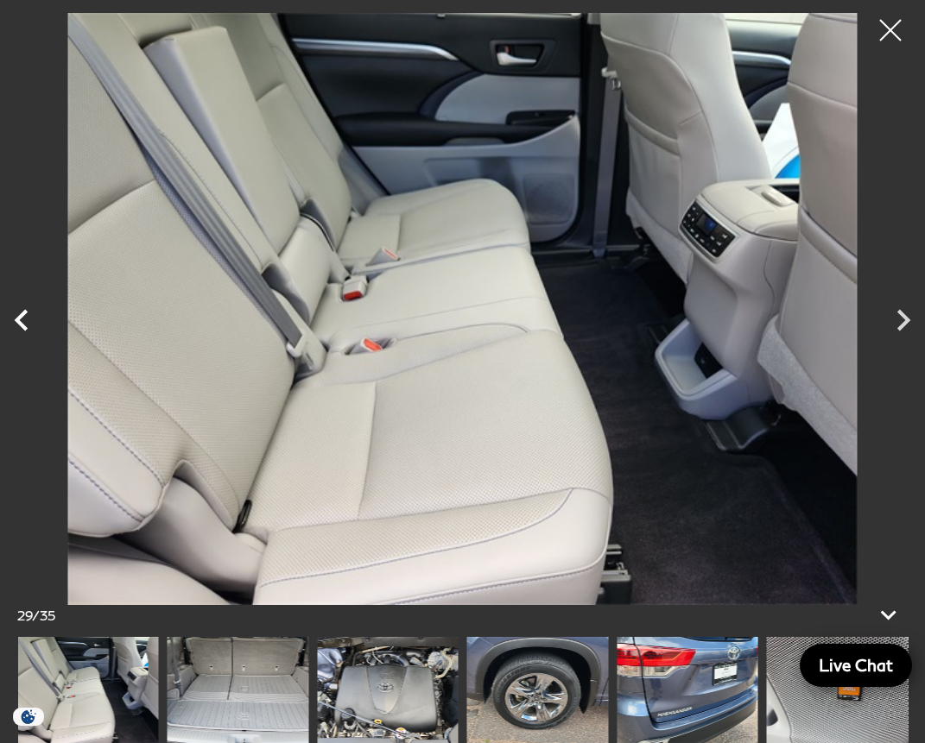
click at [25, 319] on icon "Previous" at bounding box center [21, 320] width 43 height 43
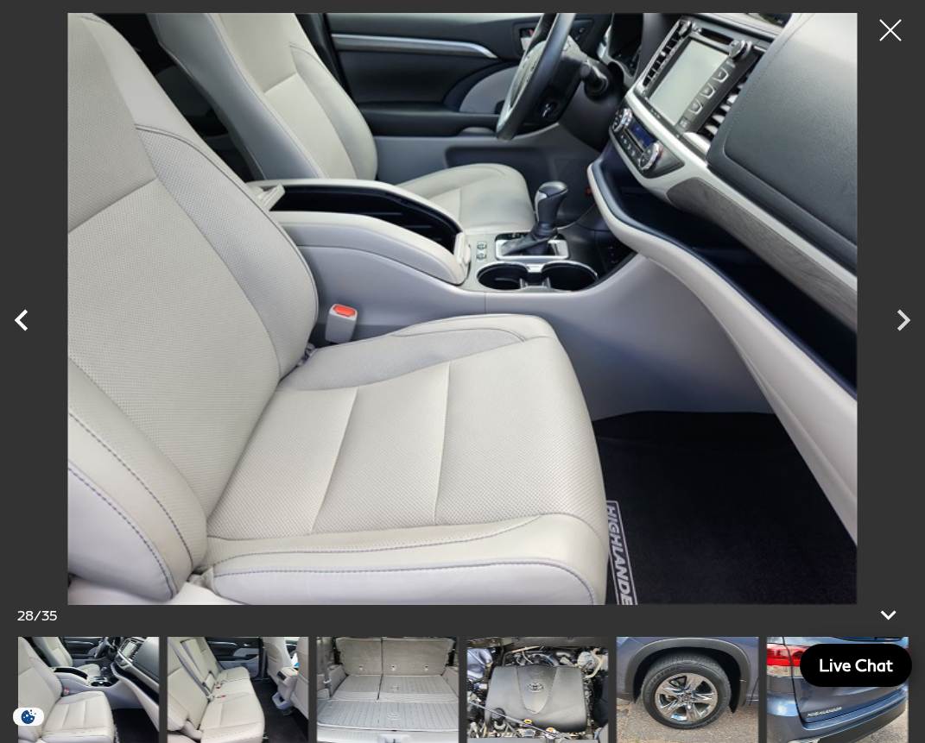
click at [25, 320] on icon "Previous" at bounding box center [21, 320] width 43 height 43
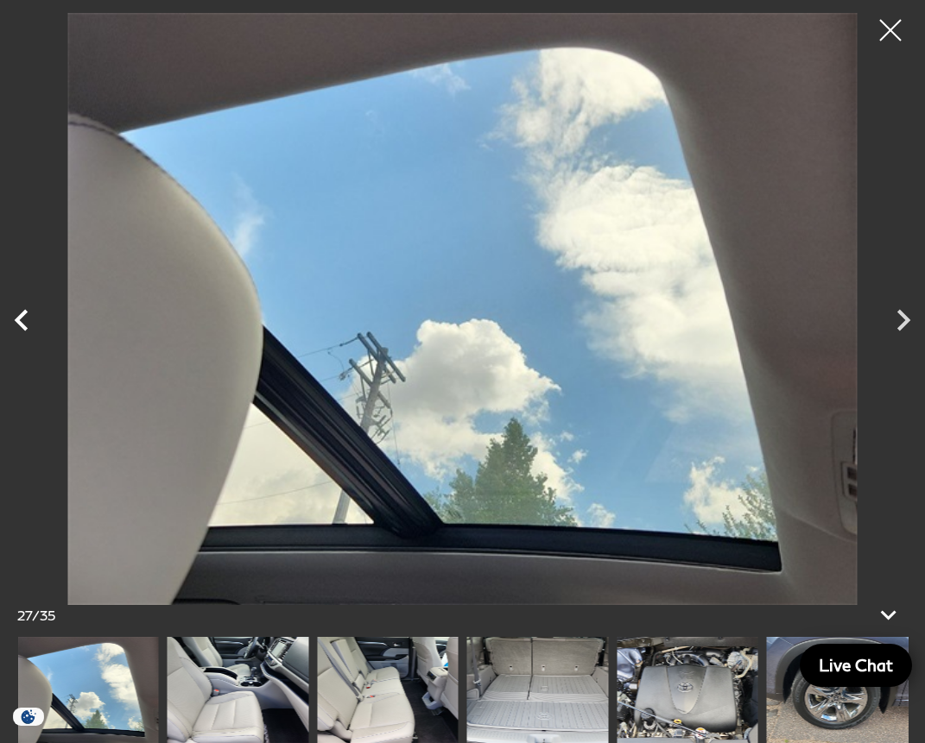
click at [25, 320] on icon "Previous" at bounding box center [21, 320] width 43 height 43
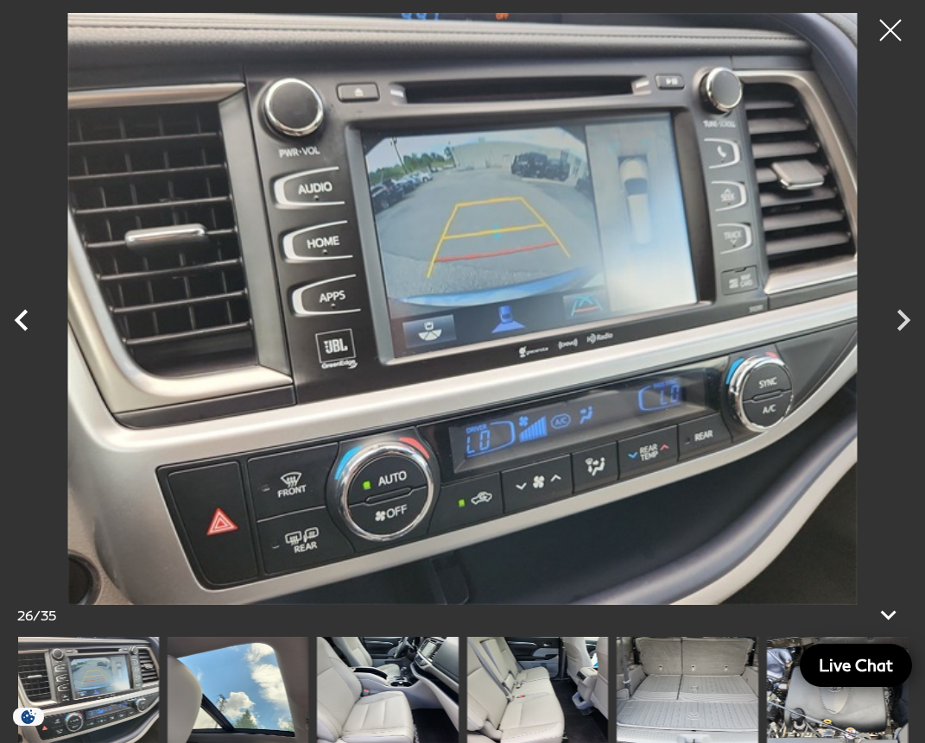
click at [25, 320] on icon "Previous" at bounding box center [21, 320] width 43 height 43
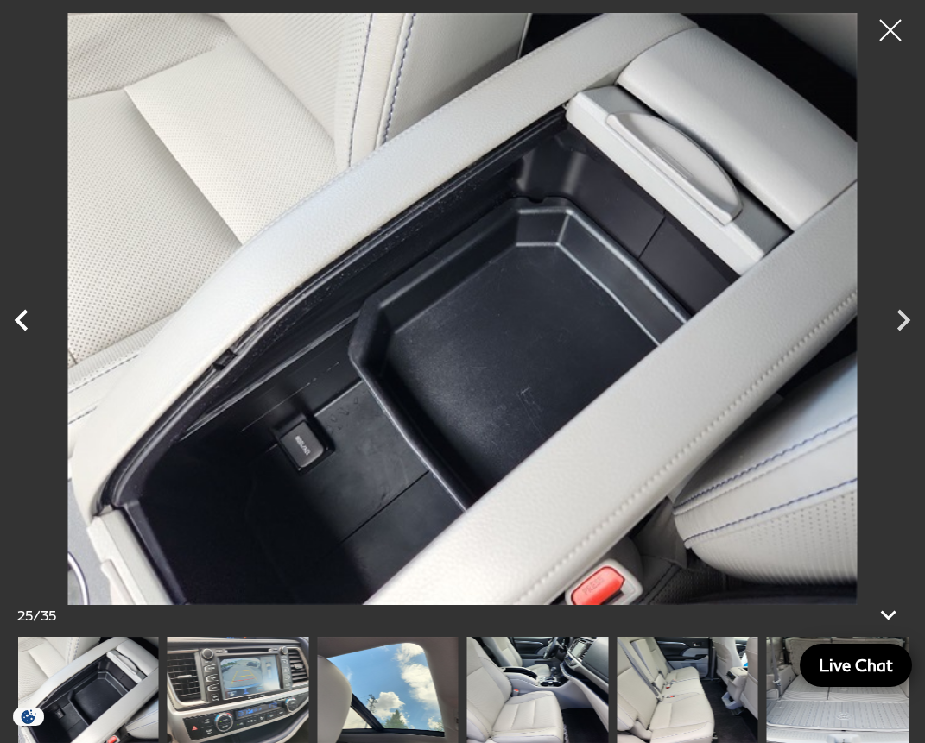
click at [25, 320] on icon "Previous" at bounding box center [21, 320] width 43 height 43
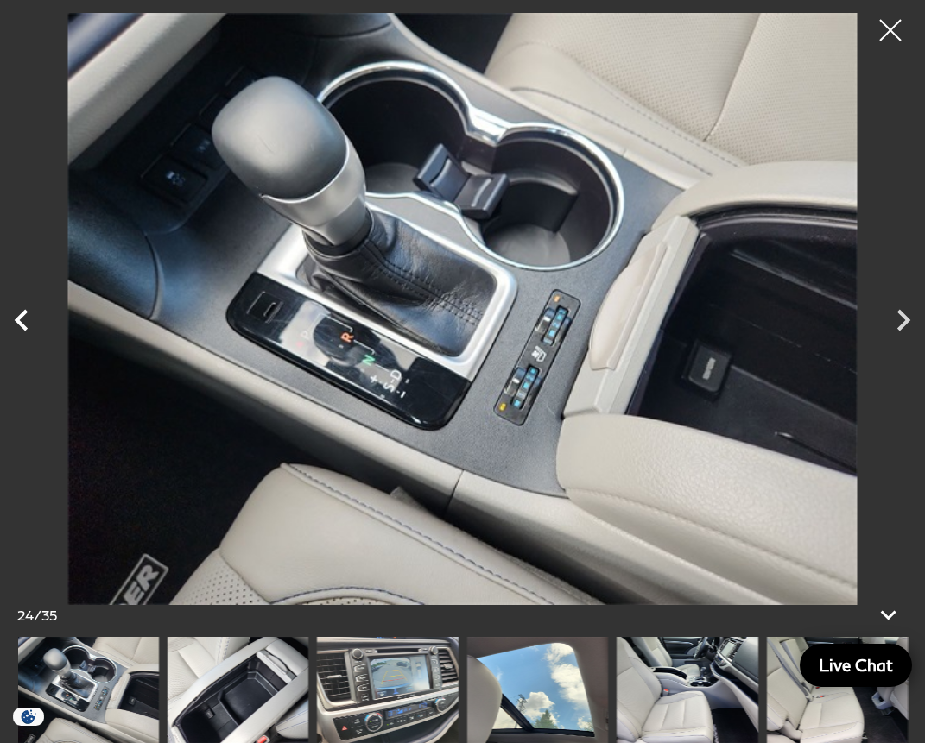
click at [25, 319] on icon "Previous" at bounding box center [21, 320] width 43 height 43
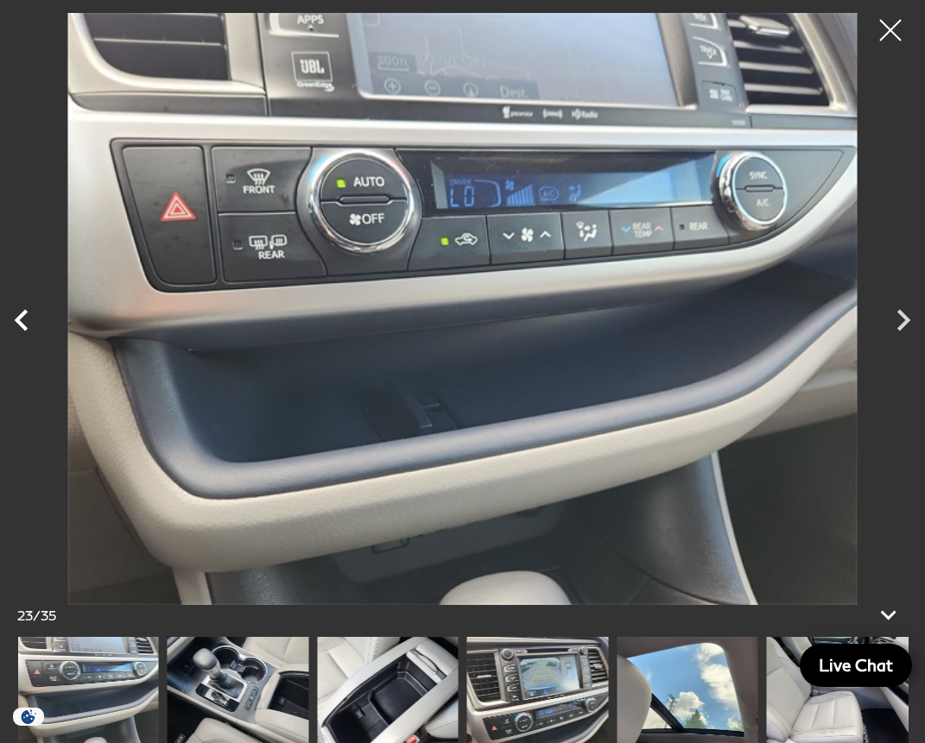
click at [25, 326] on icon "Previous" at bounding box center [21, 321] width 13 height 22
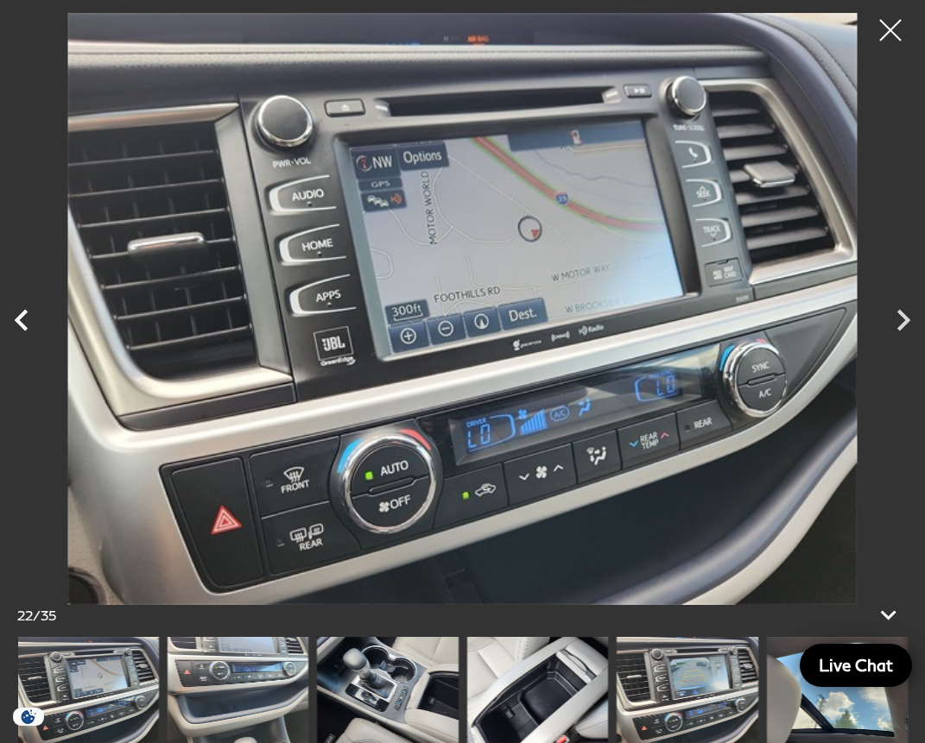
click at [28, 331] on icon "Previous" at bounding box center [21, 320] width 43 height 43
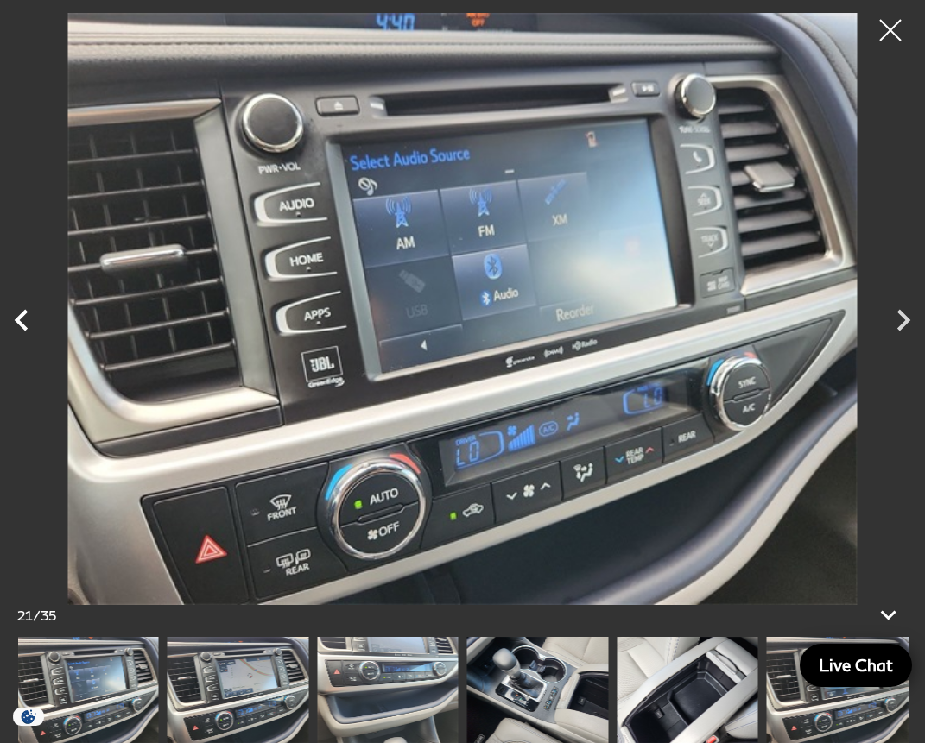
click at [28, 331] on icon "Previous" at bounding box center [21, 320] width 43 height 43
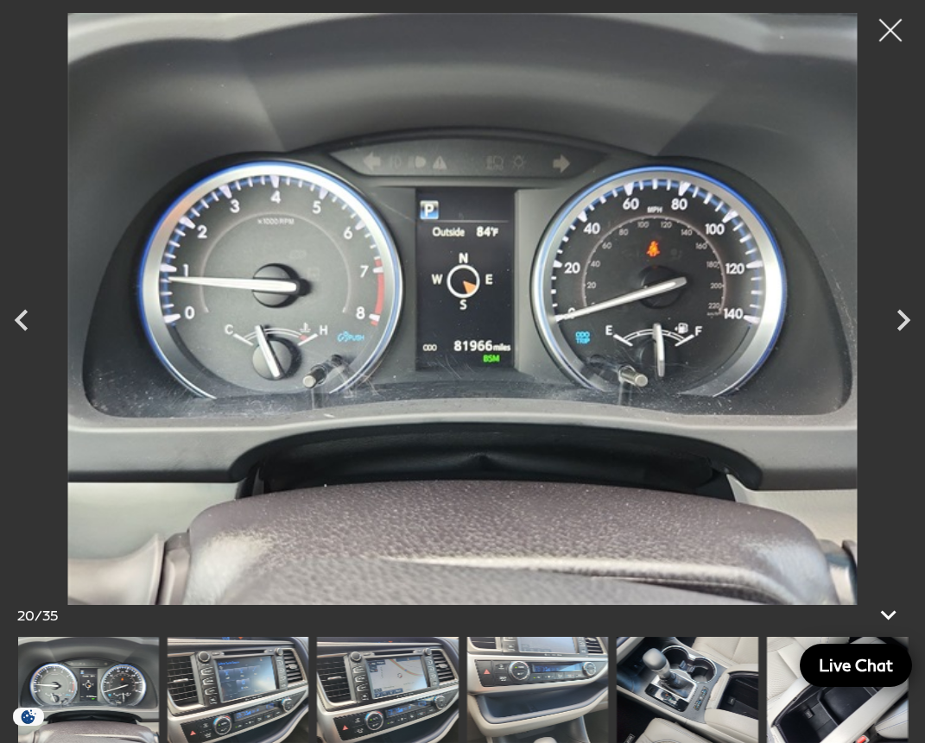
click at [889, 28] on div at bounding box center [891, 31] width 46 height 46
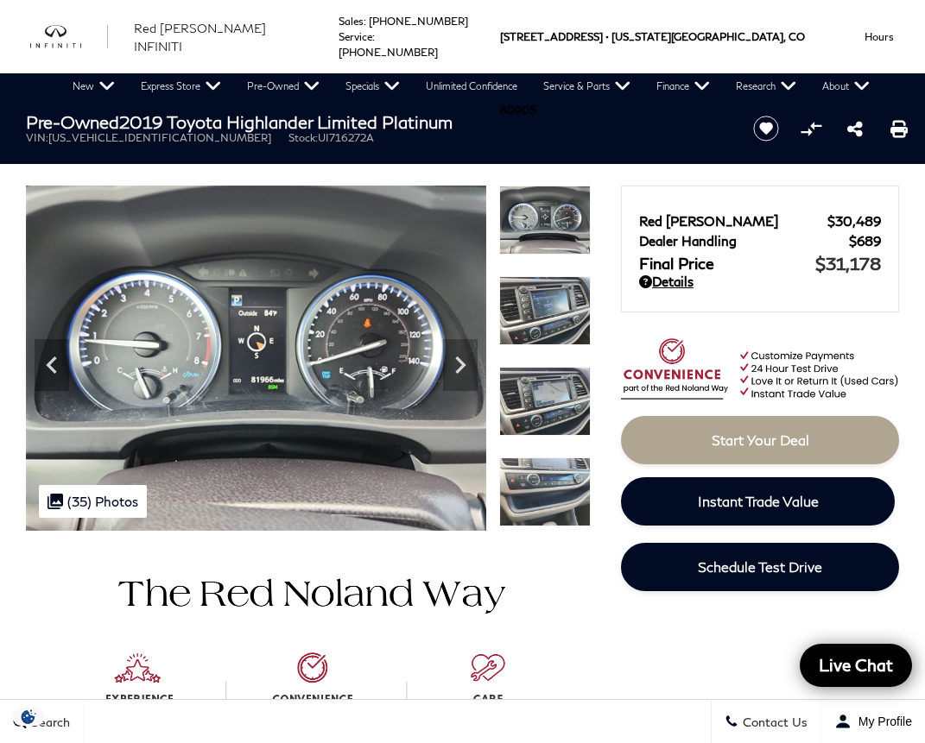
click at [668, 282] on link "Details" at bounding box center [760, 282] width 242 height 16
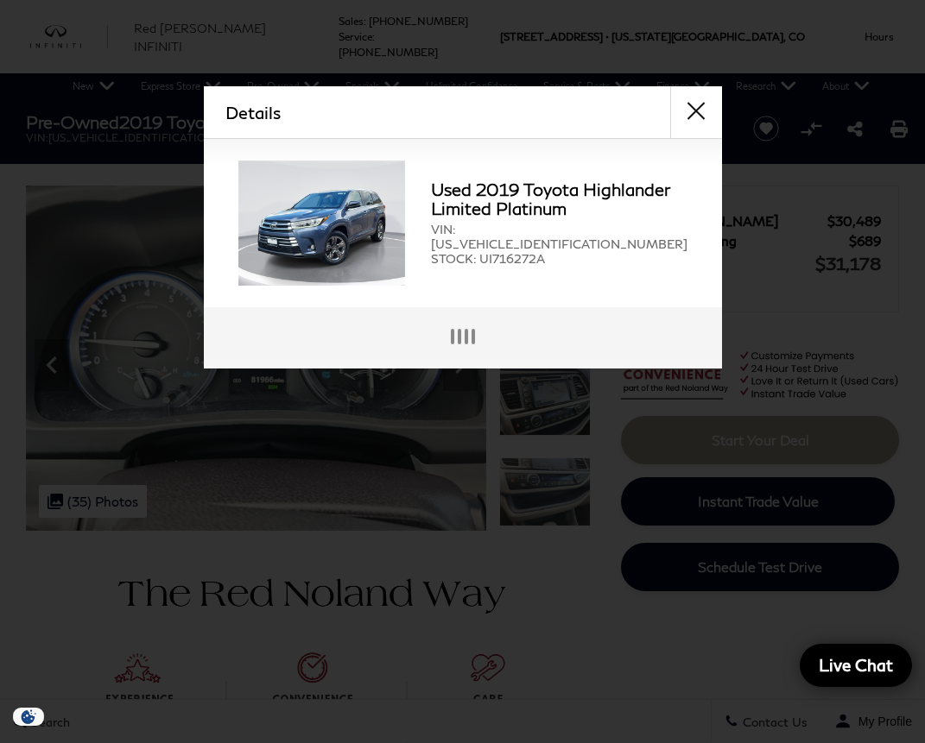
scroll to position [4, 0]
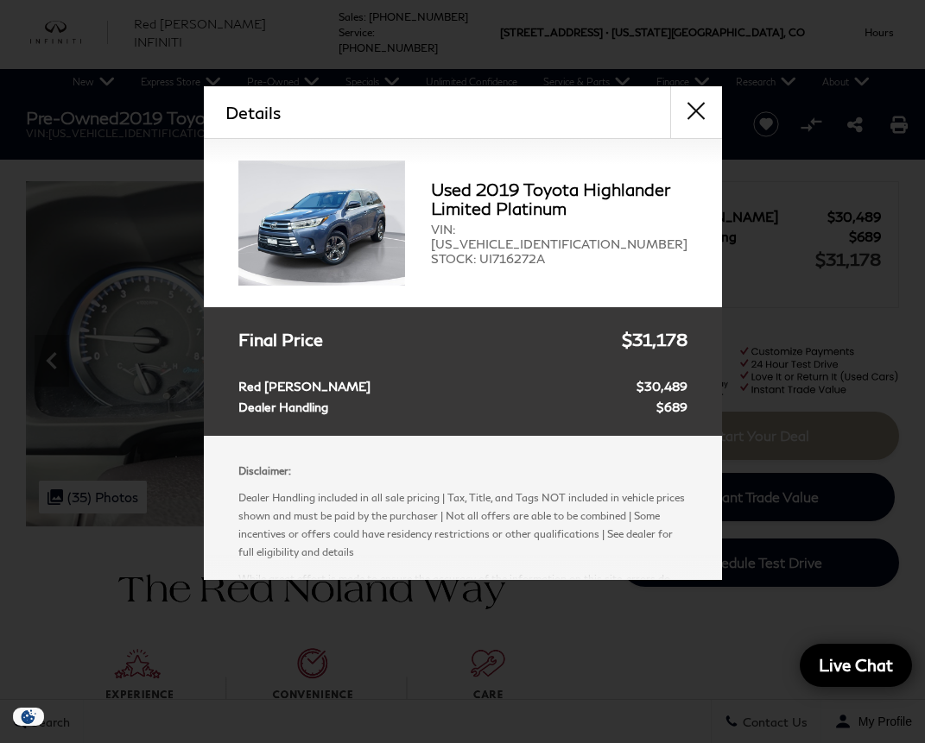
click at [698, 117] on button "close" at bounding box center [696, 112] width 52 height 52
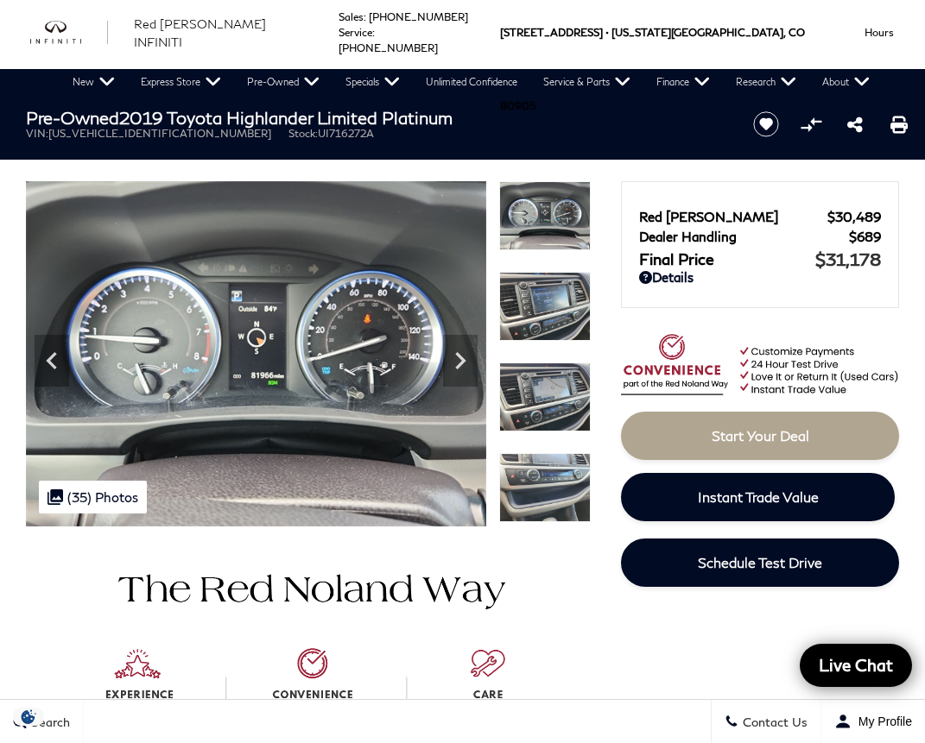
click at [629, 631] on div at bounding box center [462, 698] width 925 height 343
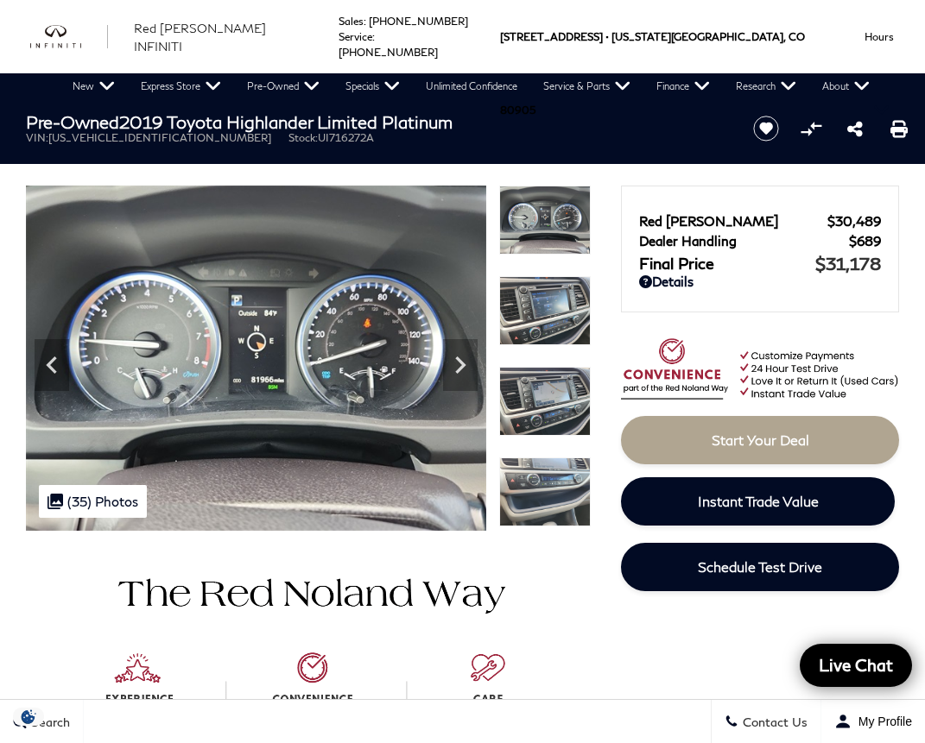
scroll to position [0, 0]
click at [462, 376] on icon "Next" at bounding box center [460, 365] width 35 height 35
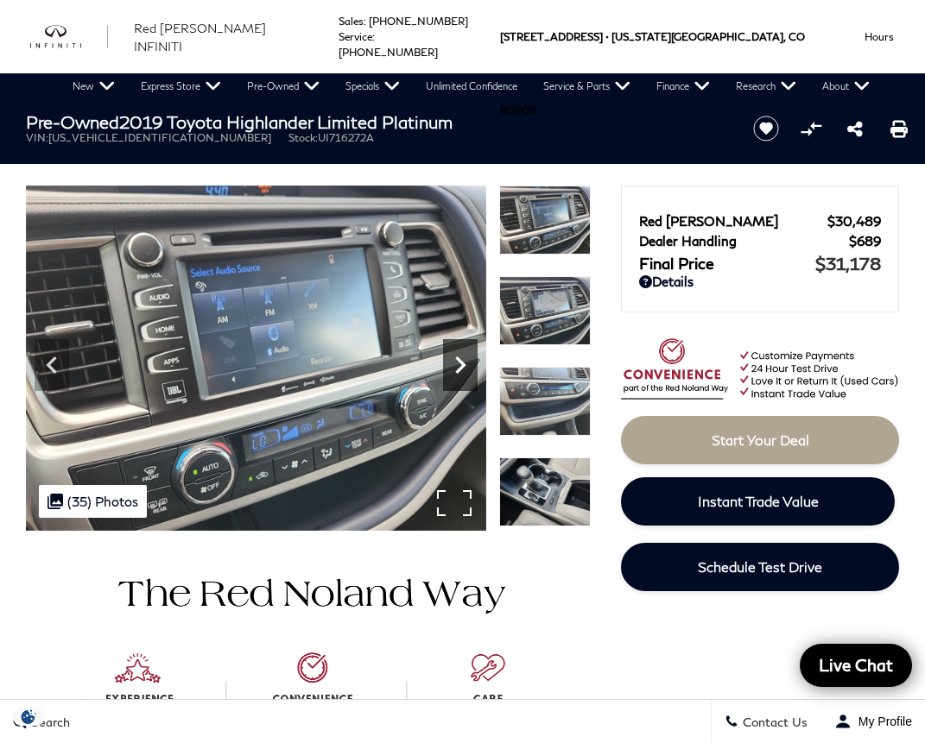
click at [464, 366] on icon "Next" at bounding box center [460, 365] width 10 height 17
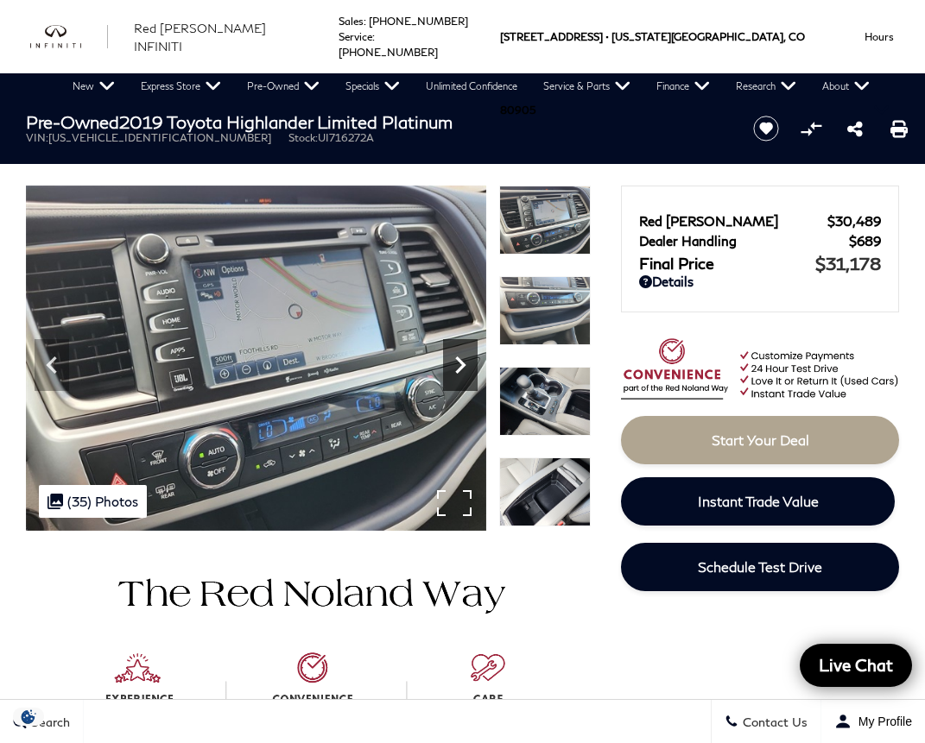
click at [464, 366] on icon "Next" at bounding box center [460, 365] width 10 height 17
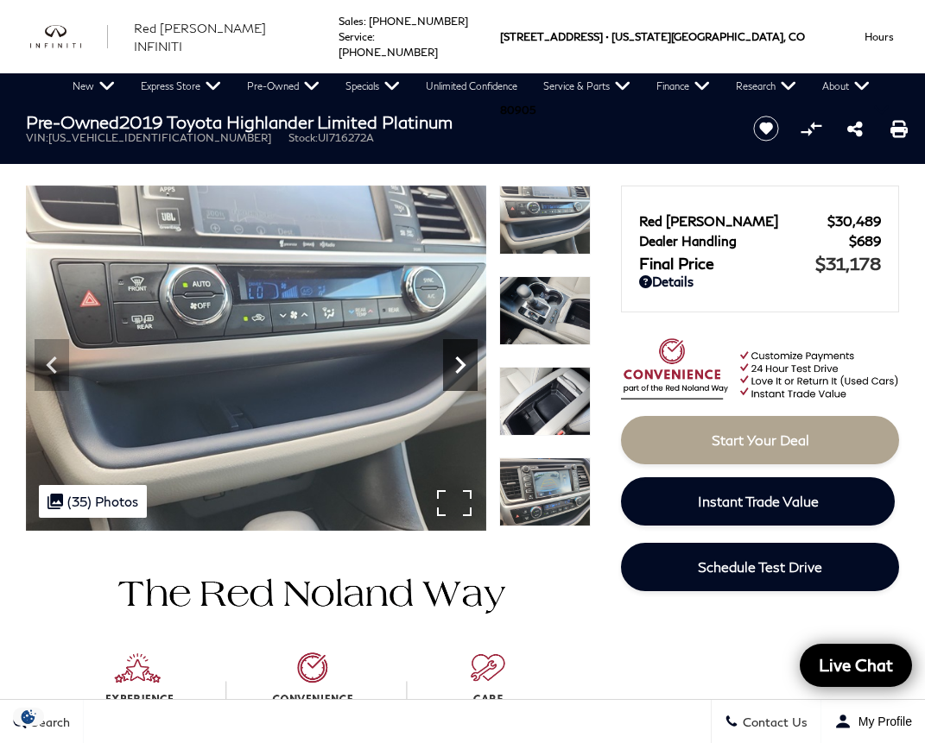
click at [464, 366] on icon "Next" at bounding box center [460, 365] width 10 height 17
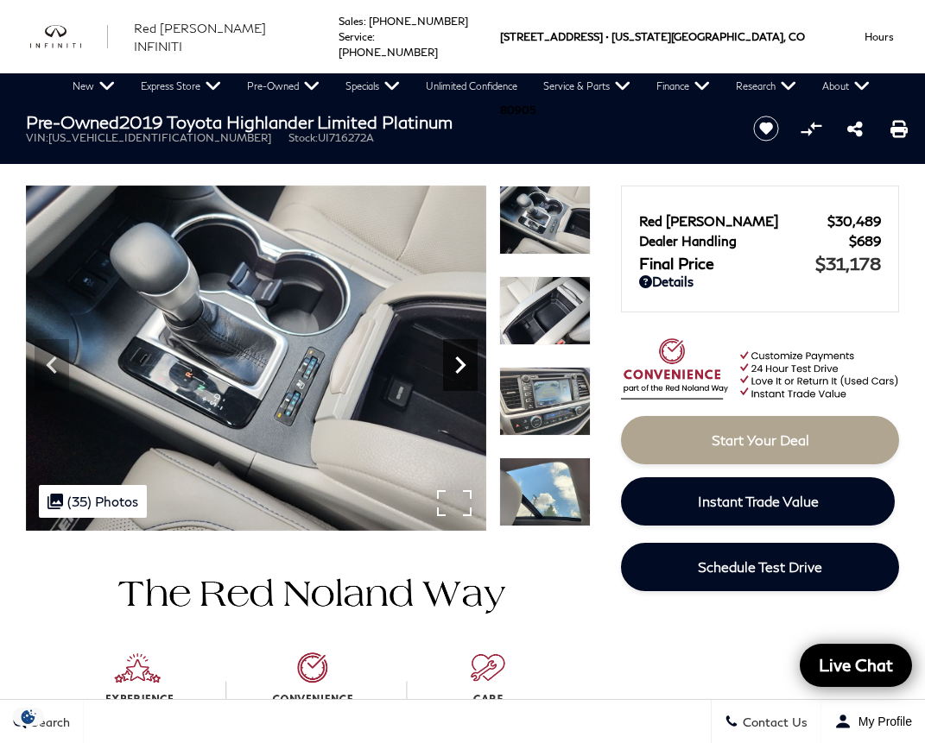
click at [464, 366] on icon "Next" at bounding box center [460, 365] width 10 height 17
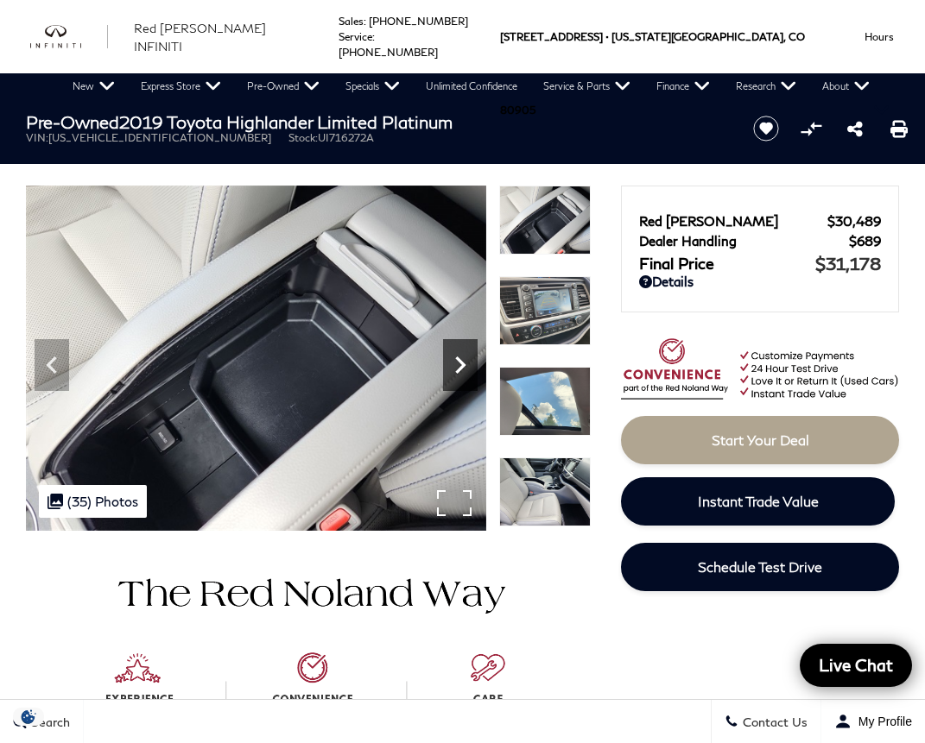
click at [464, 366] on icon "Next" at bounding box center [460, 365] width 10 height 17
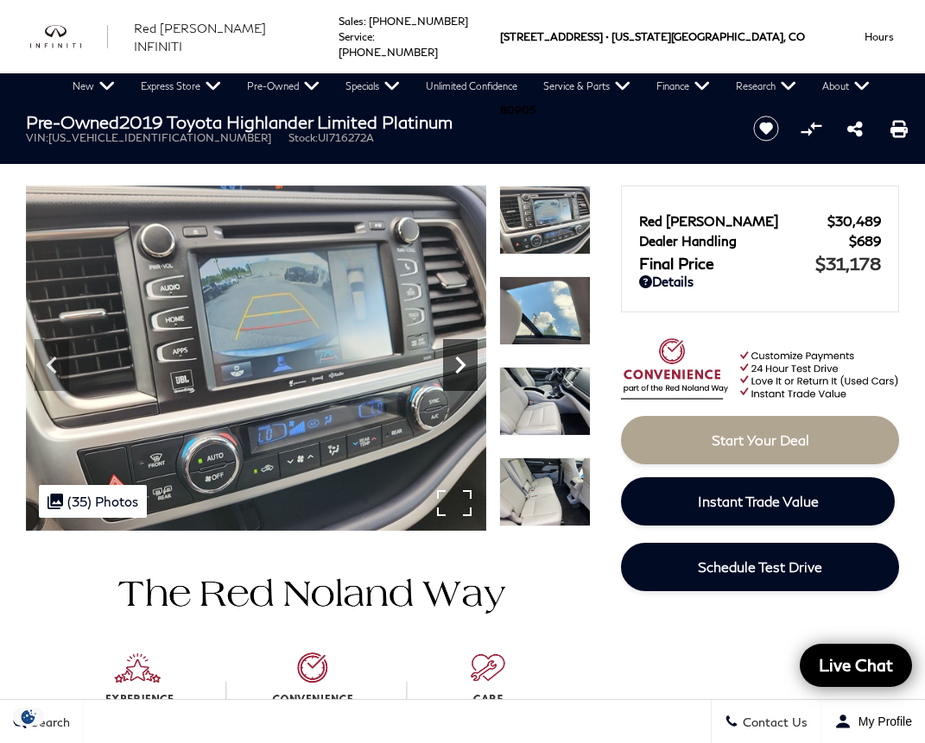
click at [464, 366] on icon "Next" at bounding box center [460, 365] width 10 height 17
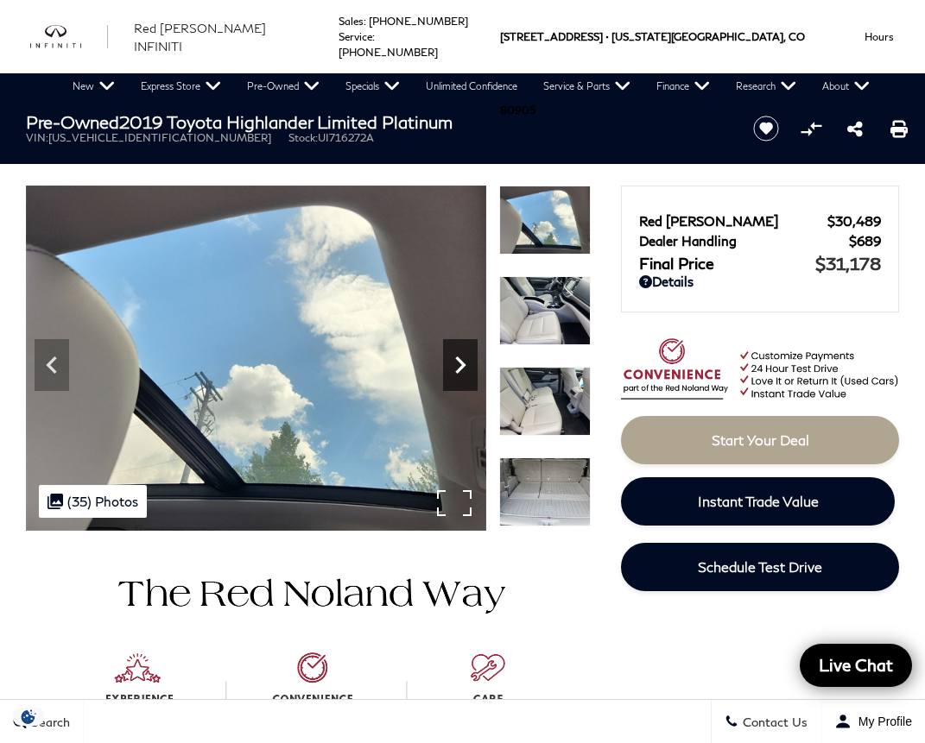
click at [464, 366] on icon "Next" at bounding box center [460, 365] width 10 height 17
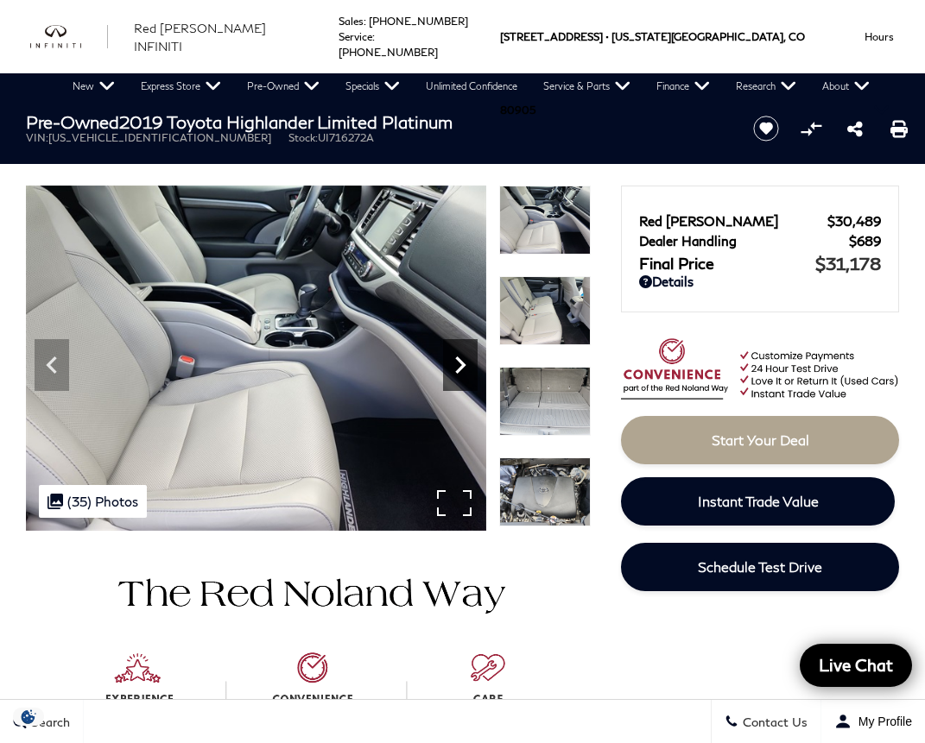
click at [464, 366] on icon "Next" at bounding box center [460, 365] width 10 height 17
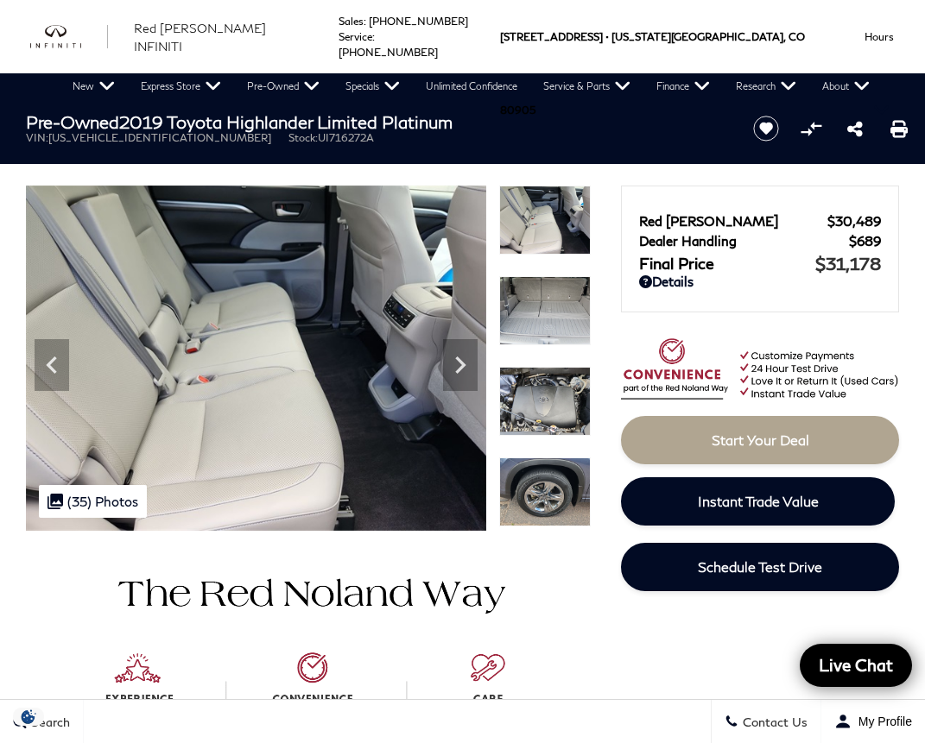
click at [571, 659] on img at bounding box center [308, 702] width 565 height 343
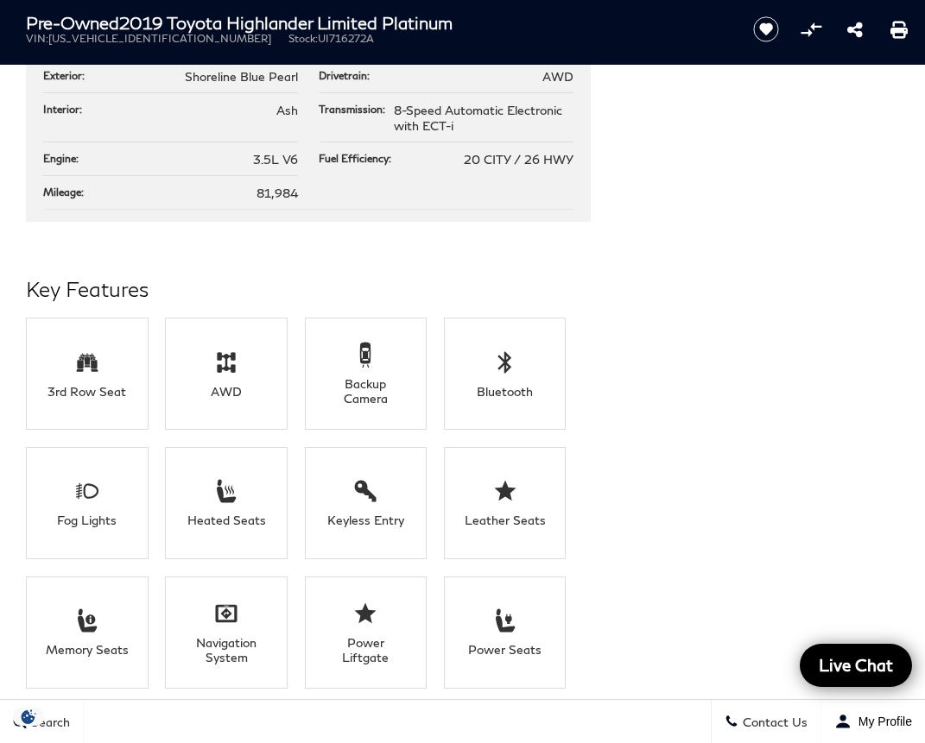
scroll to position [1546, 0]
click at [509, 489] on icon at bounding box center [505, 490] width 22 height 21
click at [502, 516] on div "Leather Seats" at bounding box center [504, 519] width 86 height 15
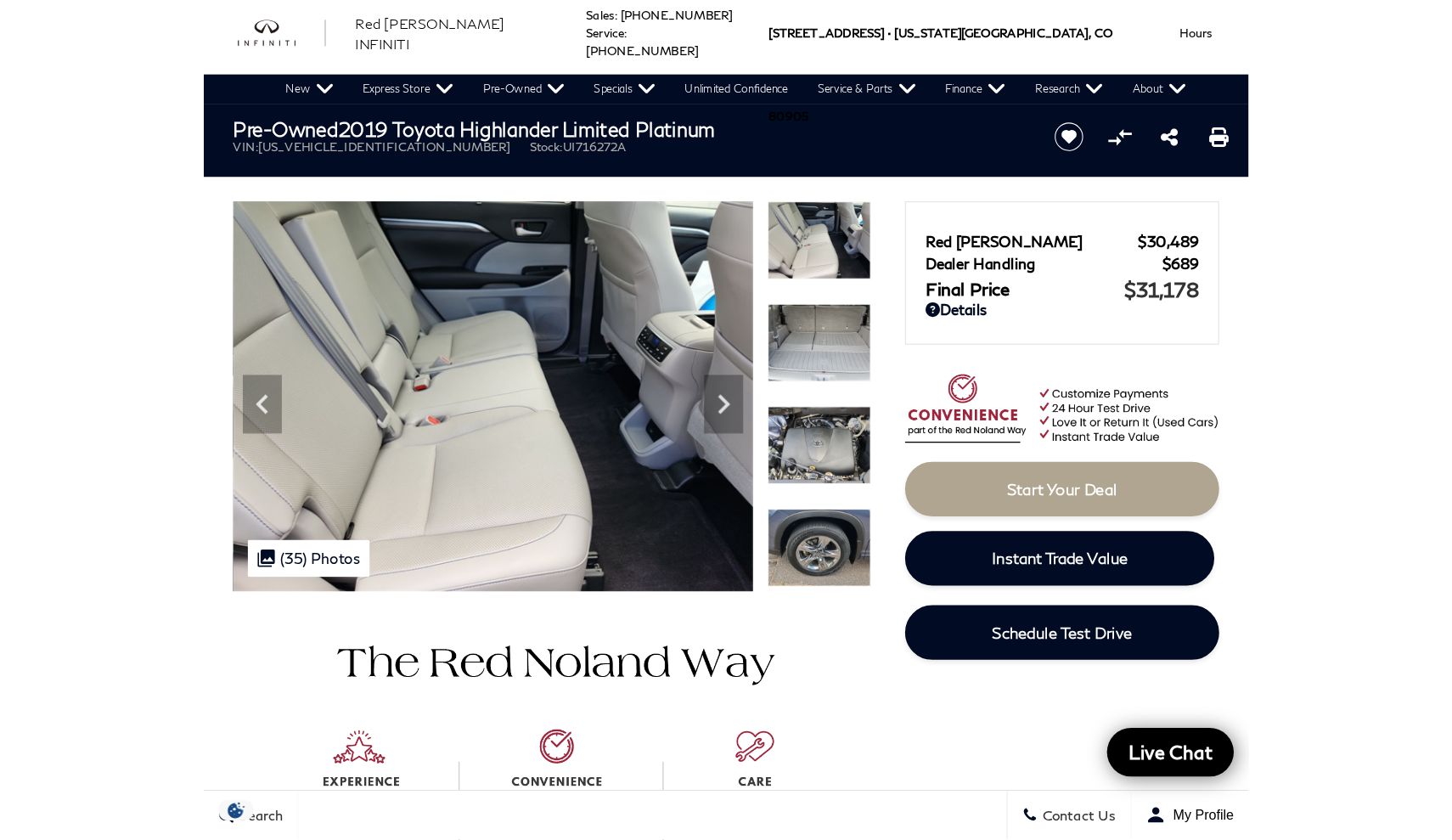
scroll to position [9, 0]
